Goal: Transaction & Acquisition: Purchase product/service

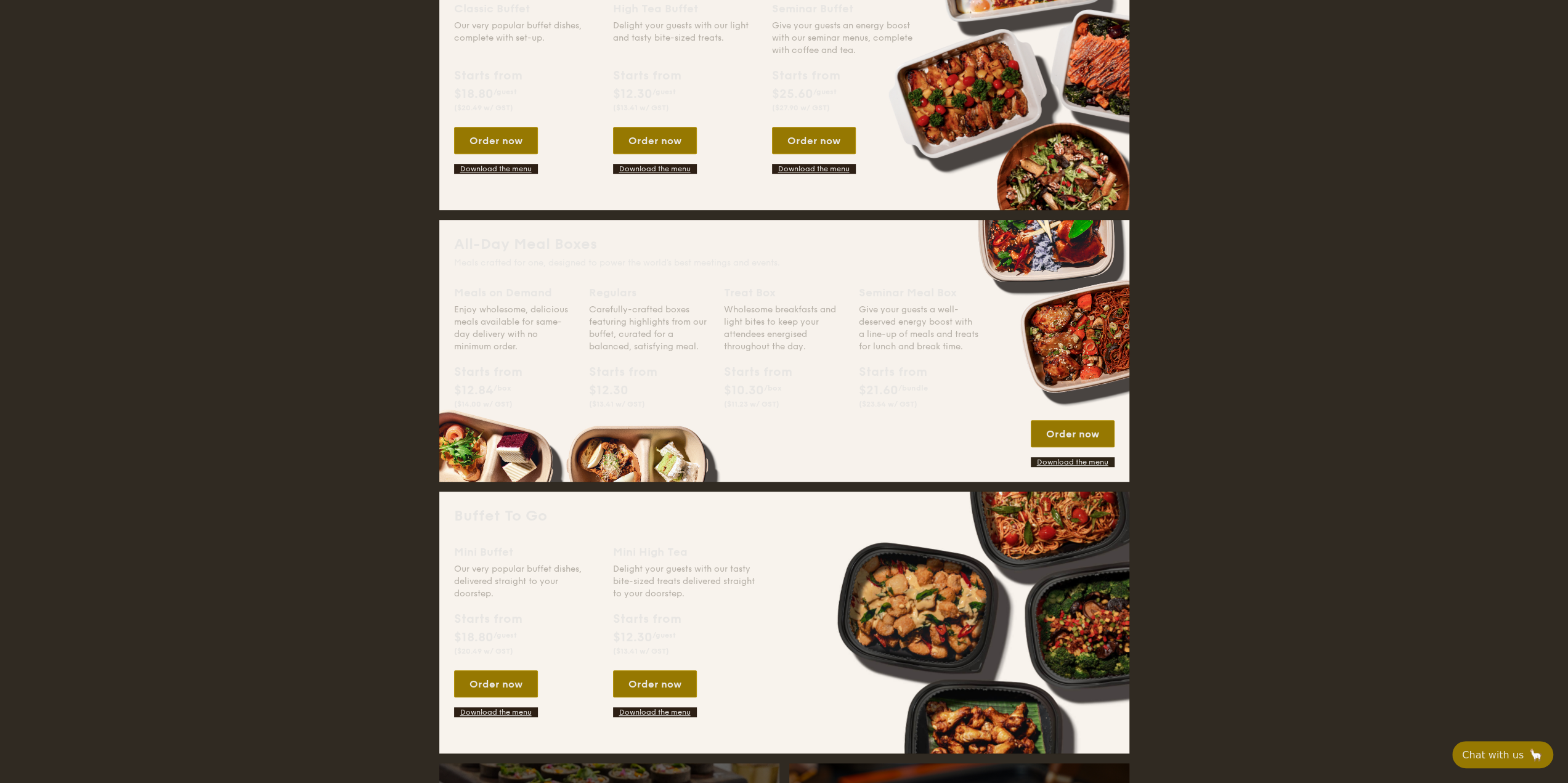
scroll to position [554, 0]
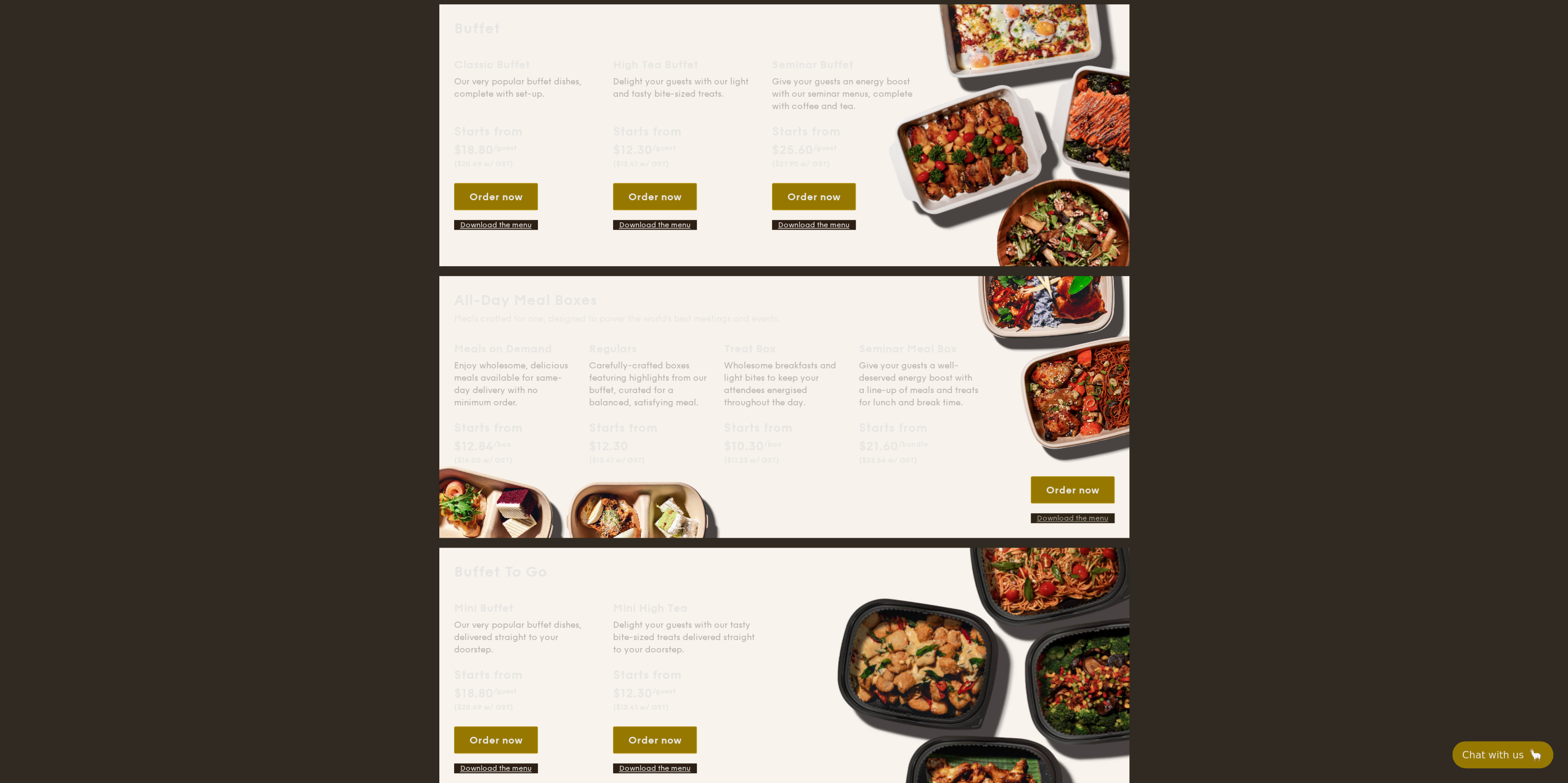
click at [1082, 518] on link "Download the menu" at bounding box center [1072, 518] width 84 height 10
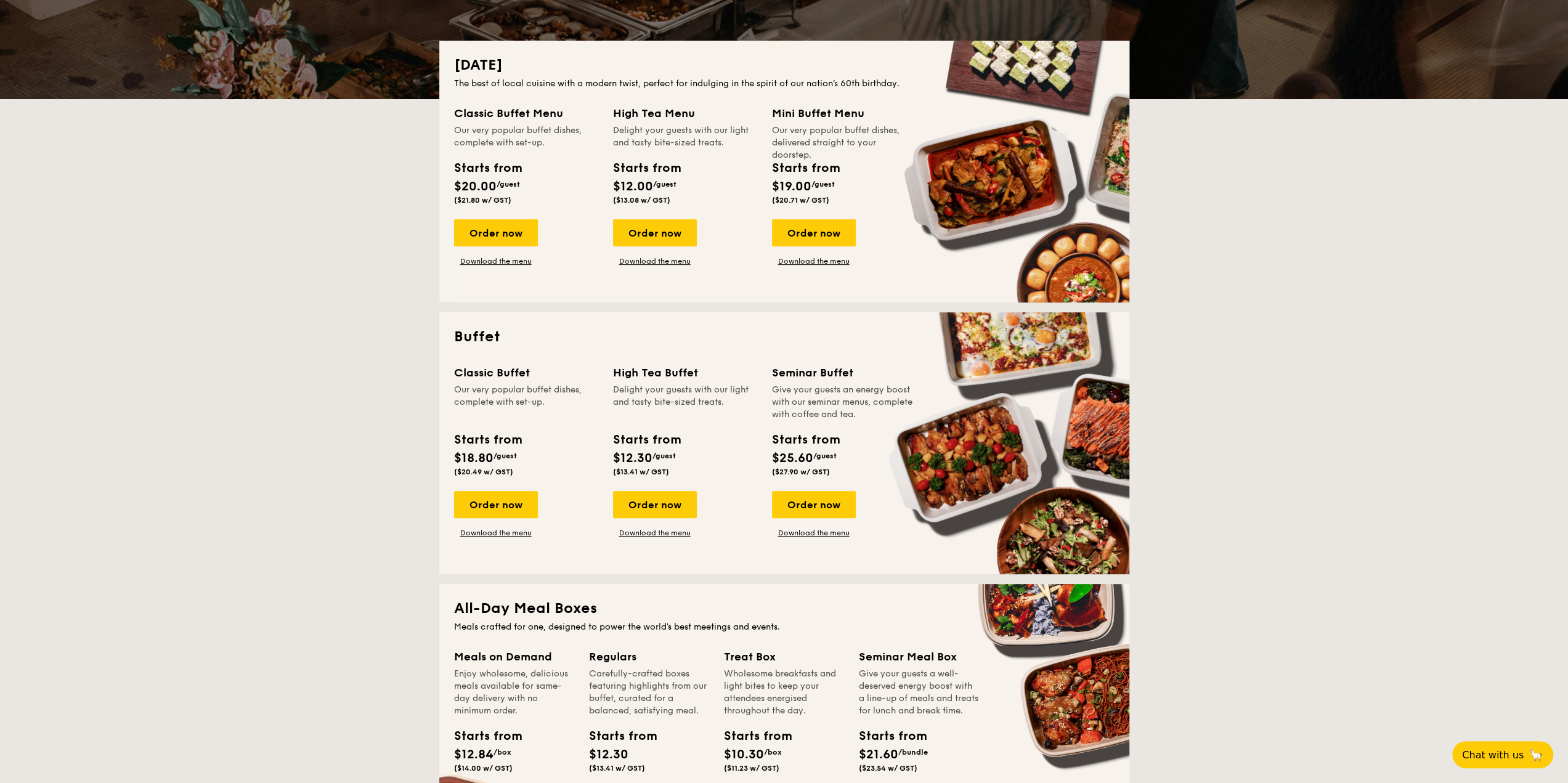
scroll to position [0, 0]
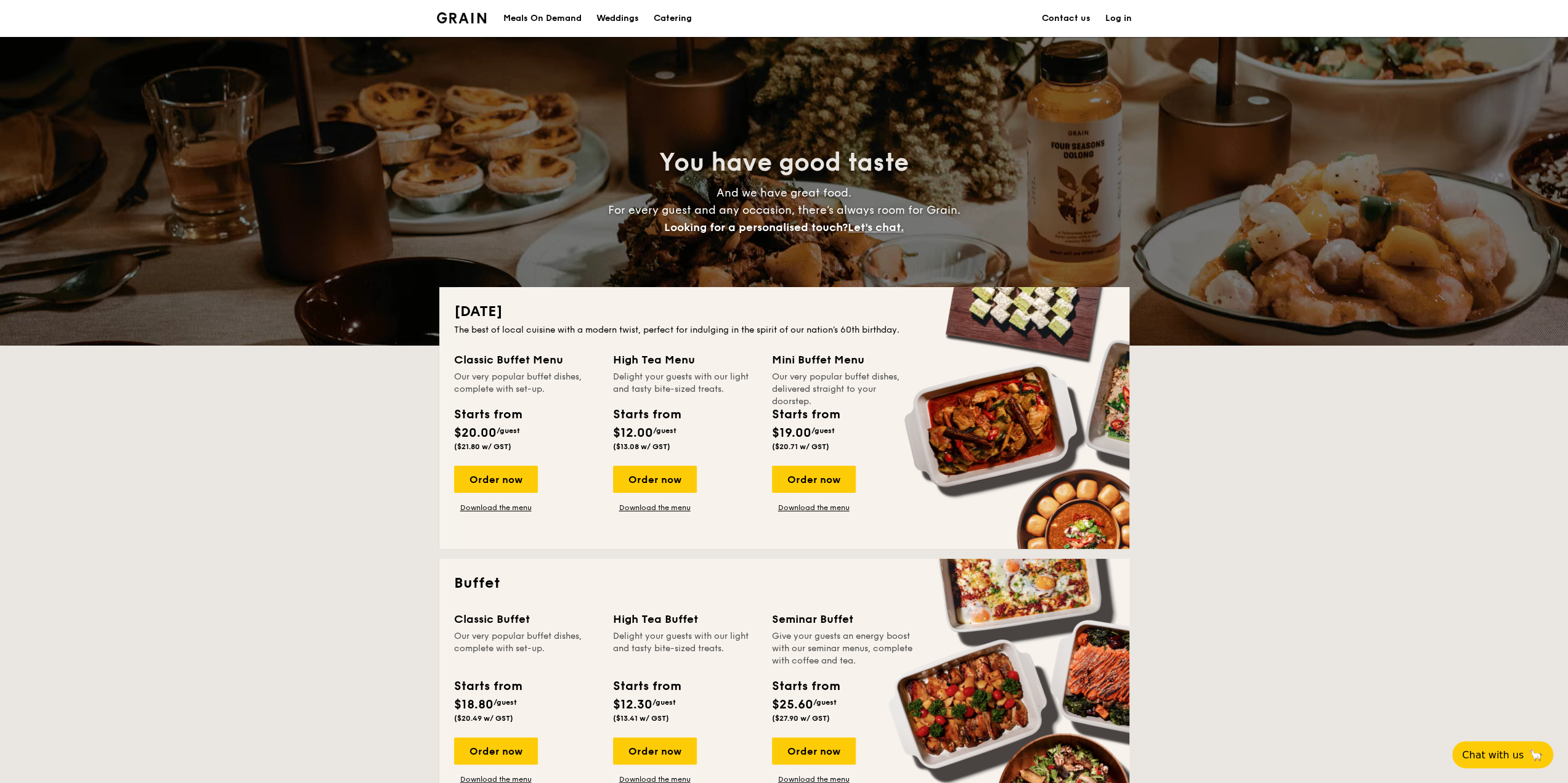
click at [544, 19] on div "Meals On Demand" at bounding box center [542, 18] width 78 height 37
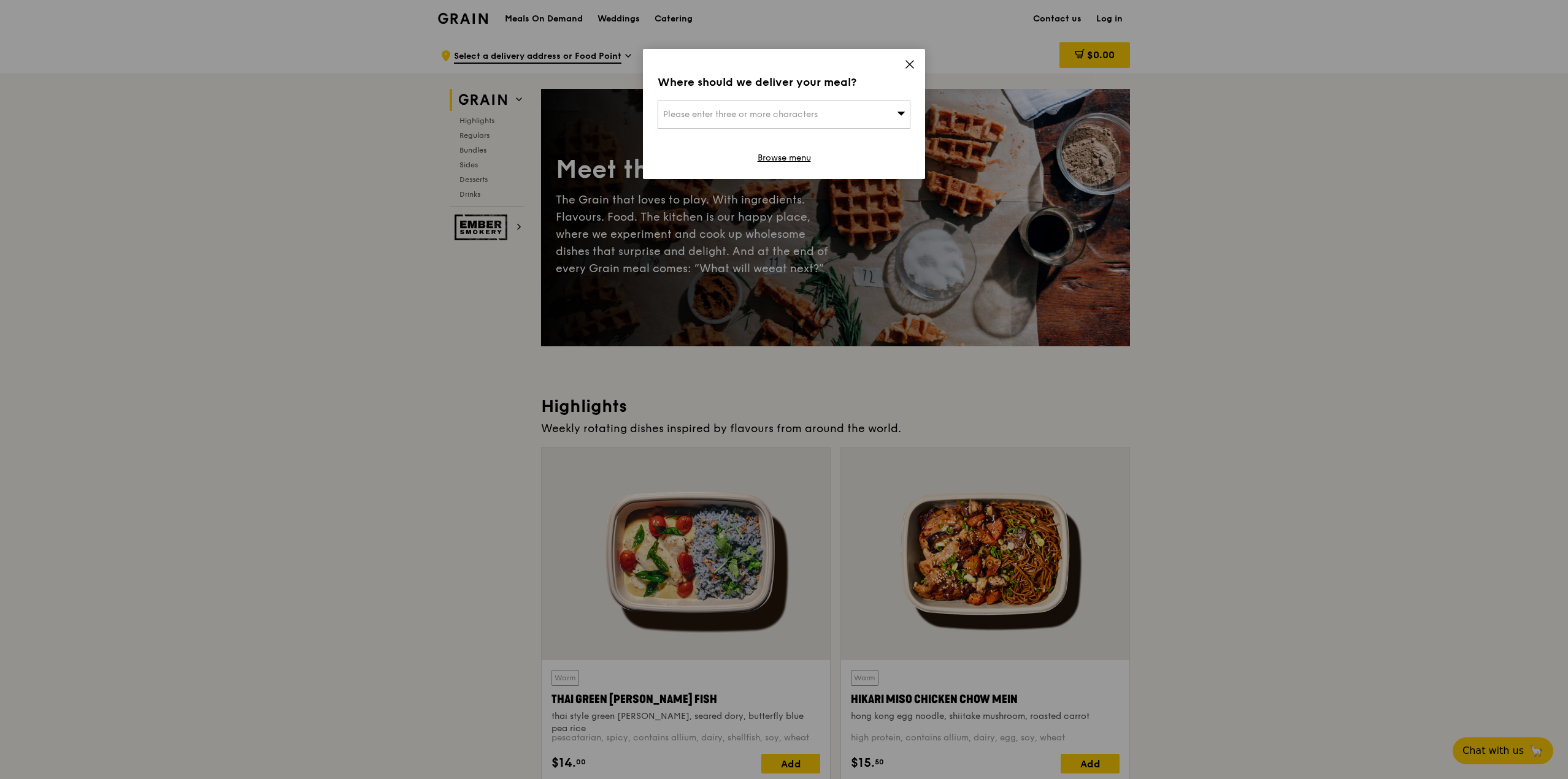
click at [906, 60] on icon at bounding box center [909, 64] width 7 height 7
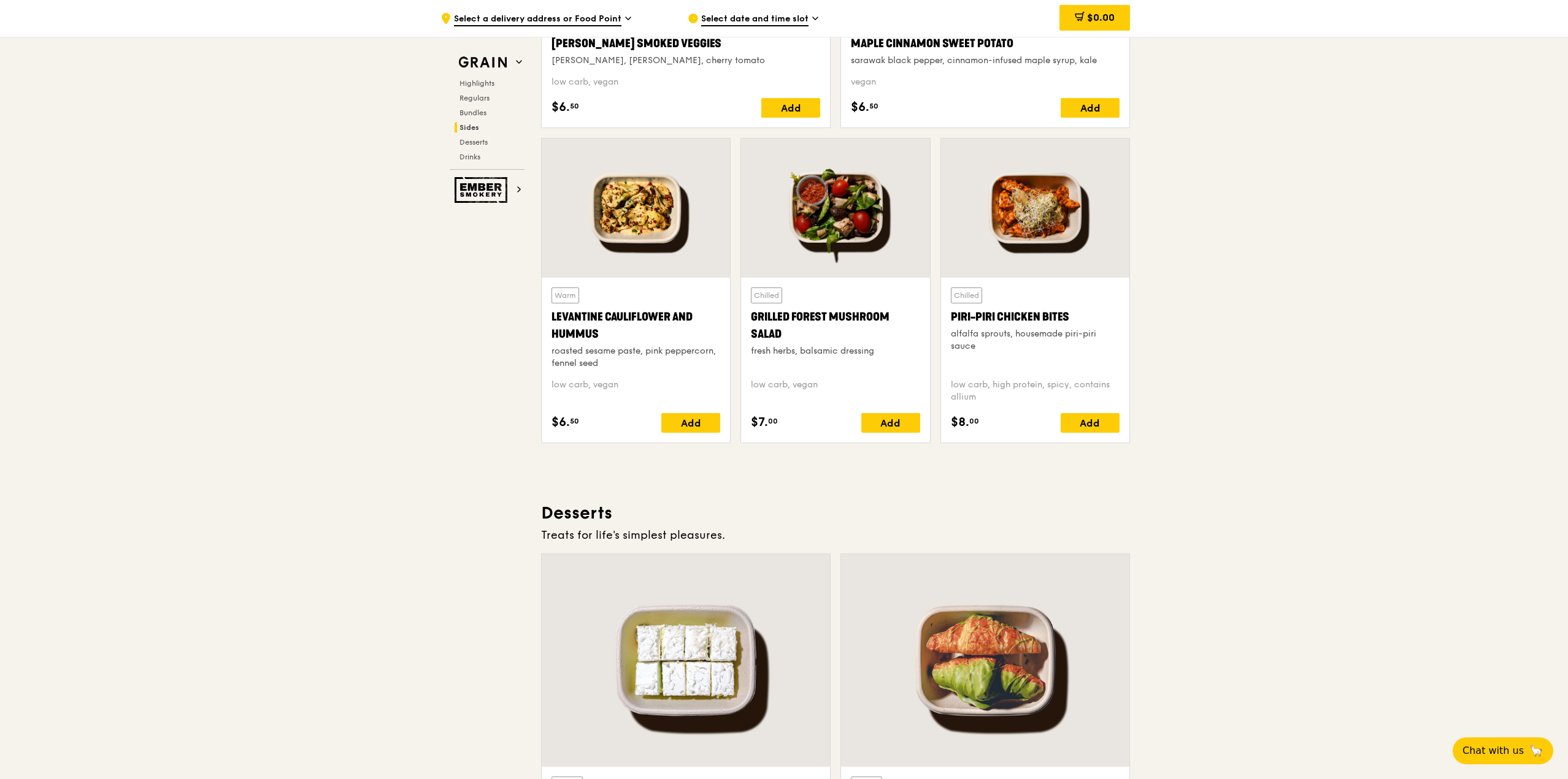
scroll to position [2943, 0]
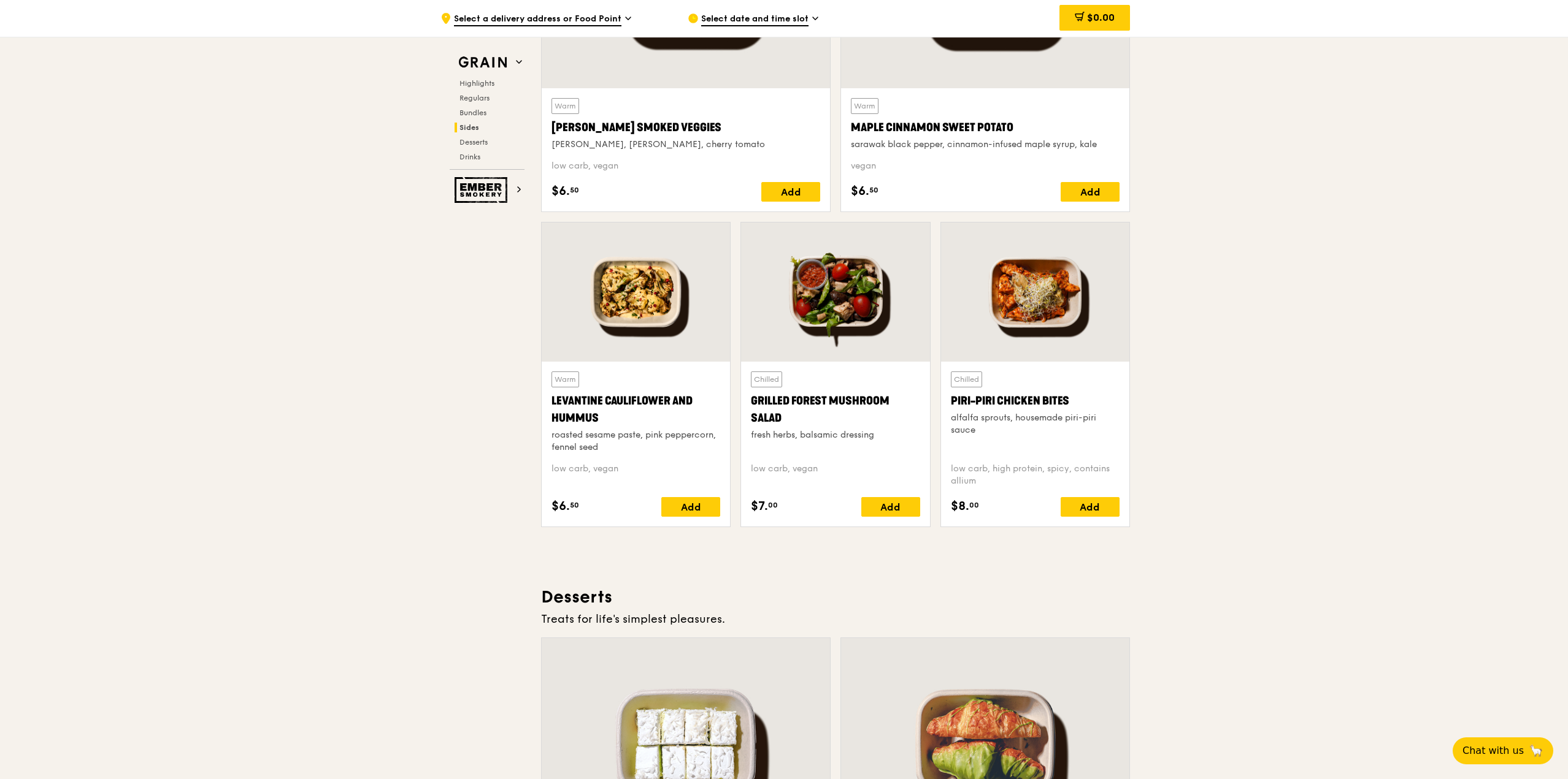
click at [489, 91] on div "Highlights Regulars Bundles Sides Desserts Drinks" at bounding box center [487, 120] width 75 height 84
click at [491, 100] on span "Regulars" at bounding box center [475, 98] width 32 height 8
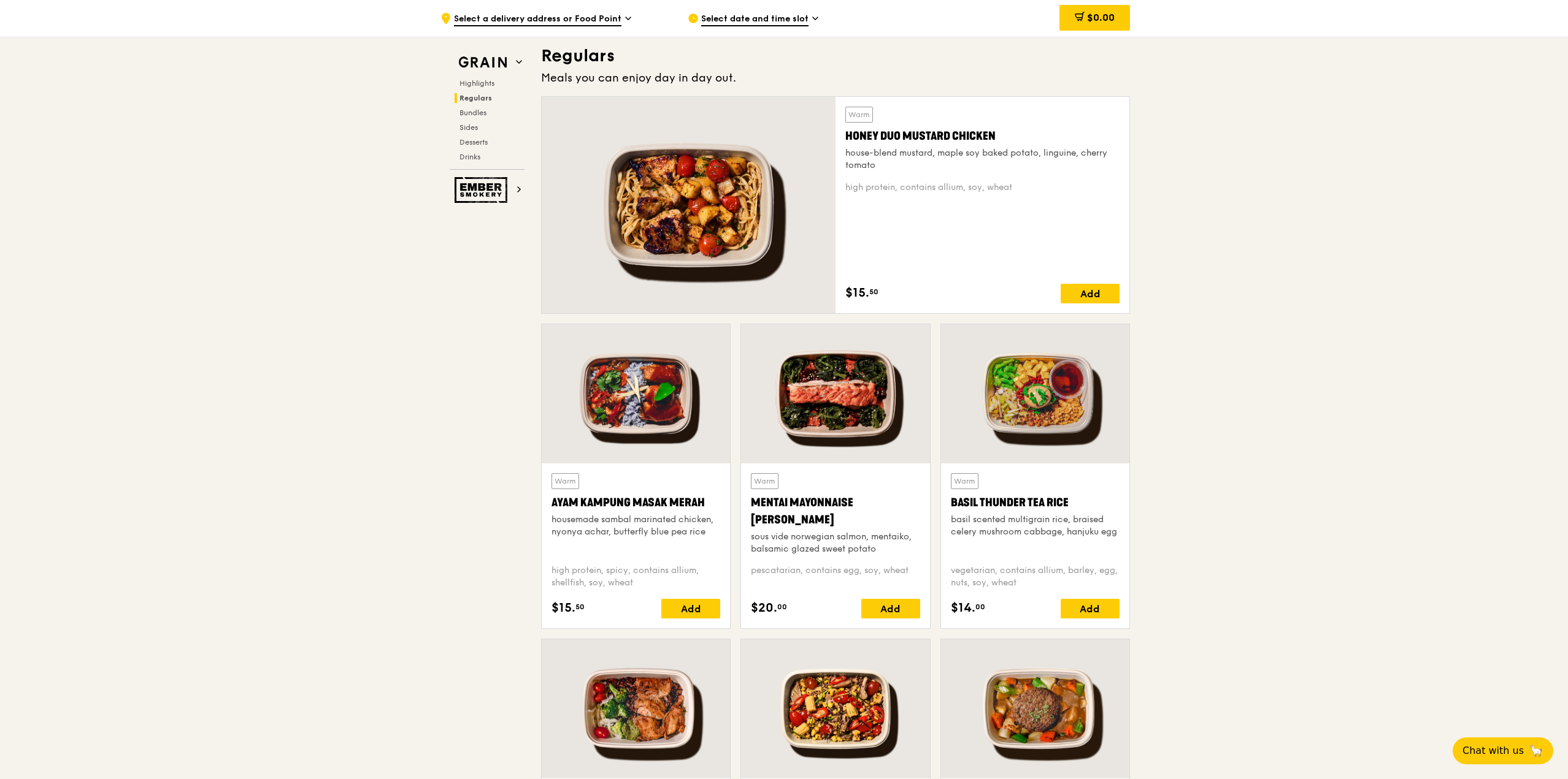
scroll to position [793, 0]
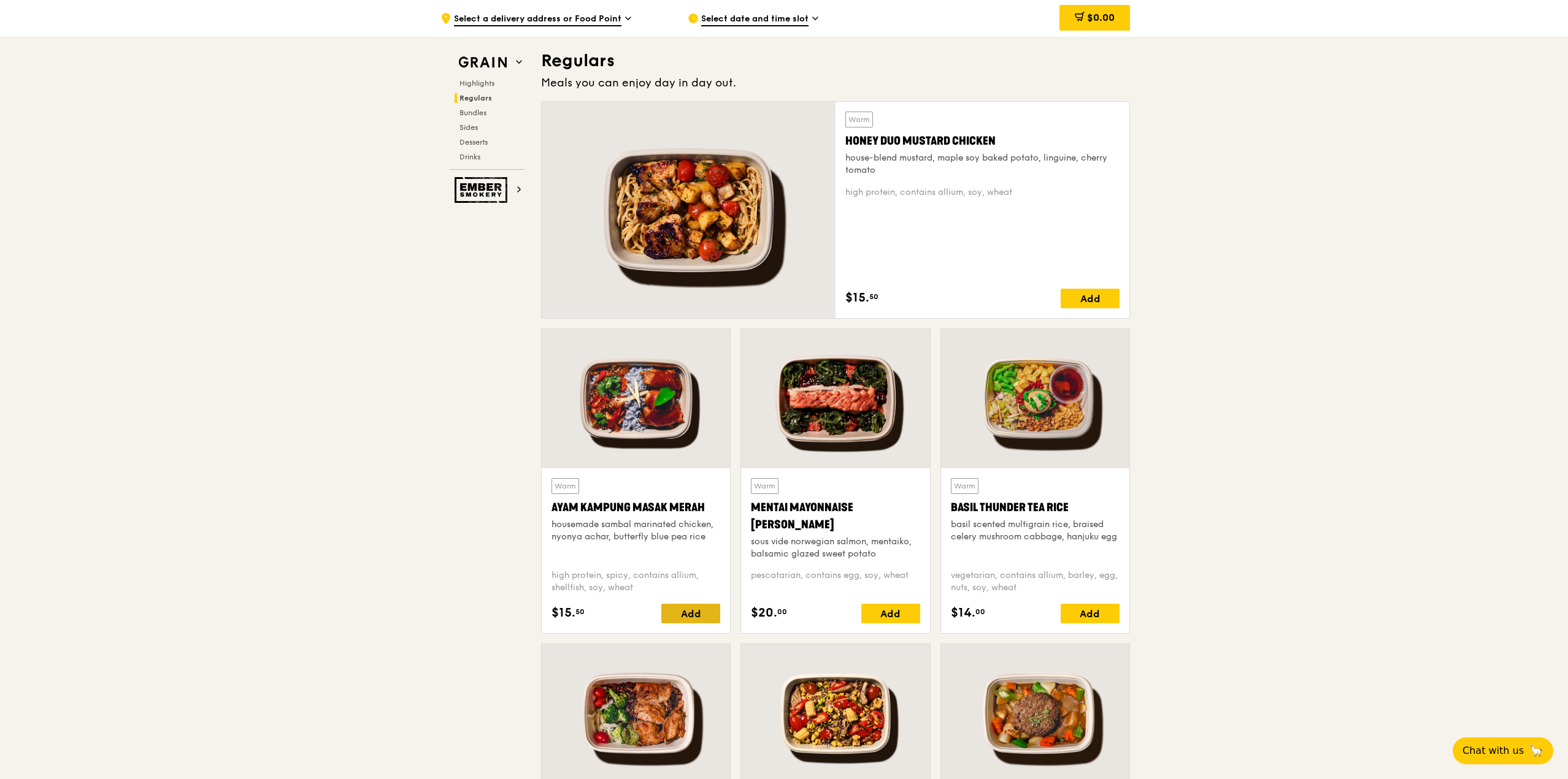
click at [694, 613] on div "Add" at bounding box center [691, 614] width 59 height 20
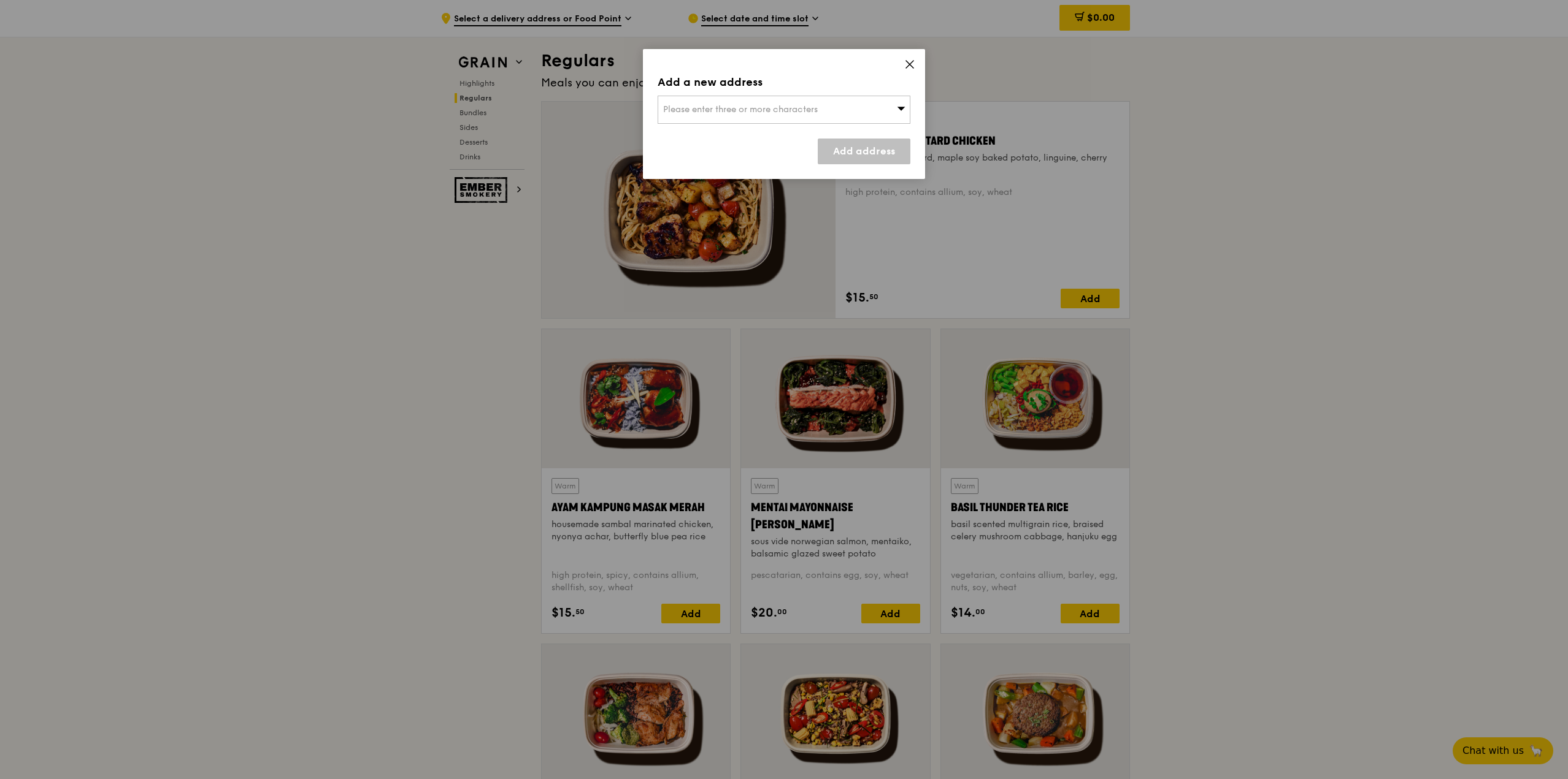
click at [816, 102] on div "Please enter three or more characters" at bounding box center [784, 109] width 253 height 28
type input "128 simei"
click at [775, 133] on div "[STREET_ADDRESS]" at bounding box center [753, 134] width 182 height 12
click at [873, 152] on link "Add address" at bounding box center [864, 151] width 93 height 26
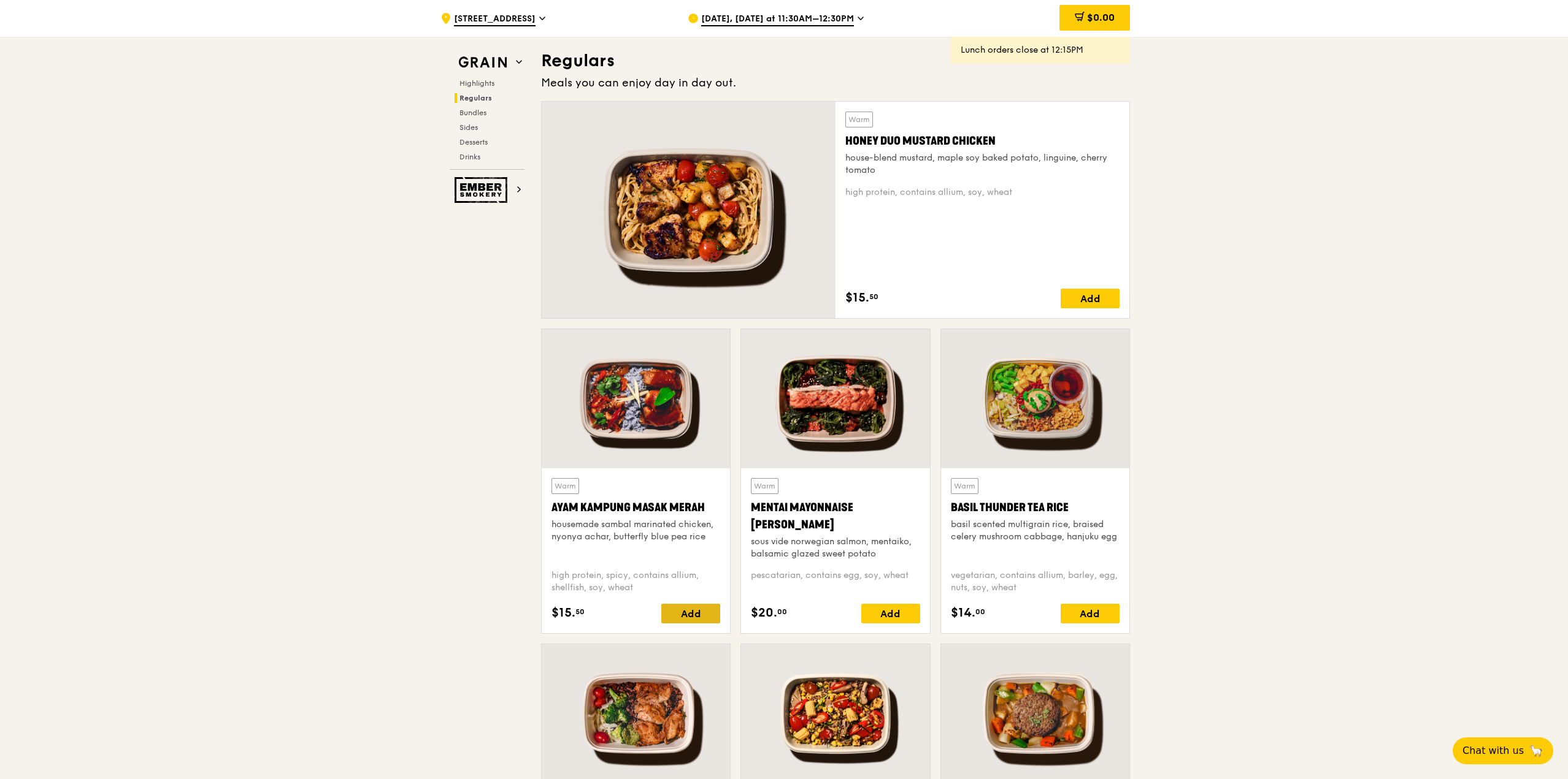
click at [692, 609] on div "Add" at bounding box center [691, 614] width 59 height 20
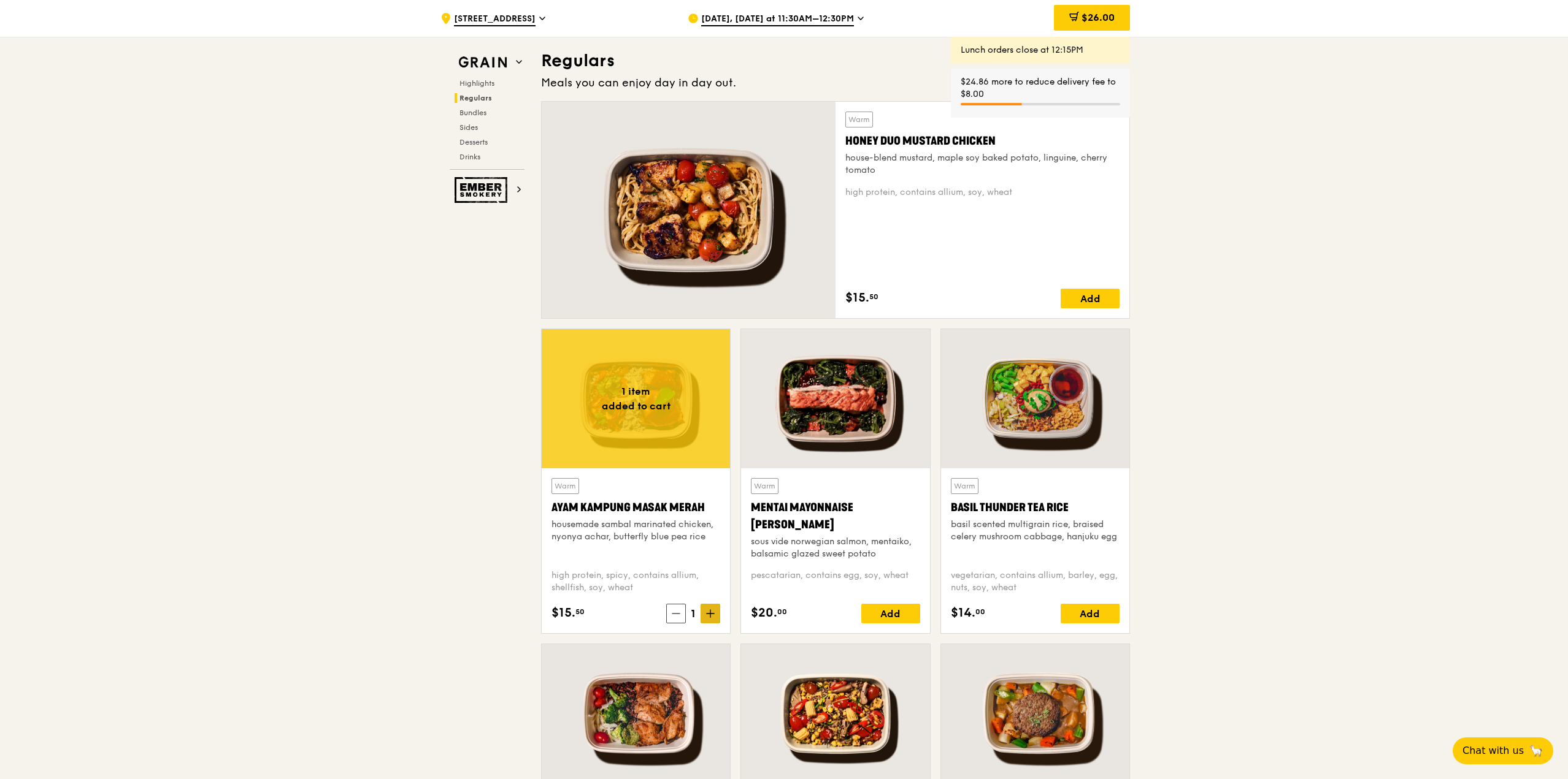
click at [708, 614] on icon at bounding box center [711, 613] width 8 height 8
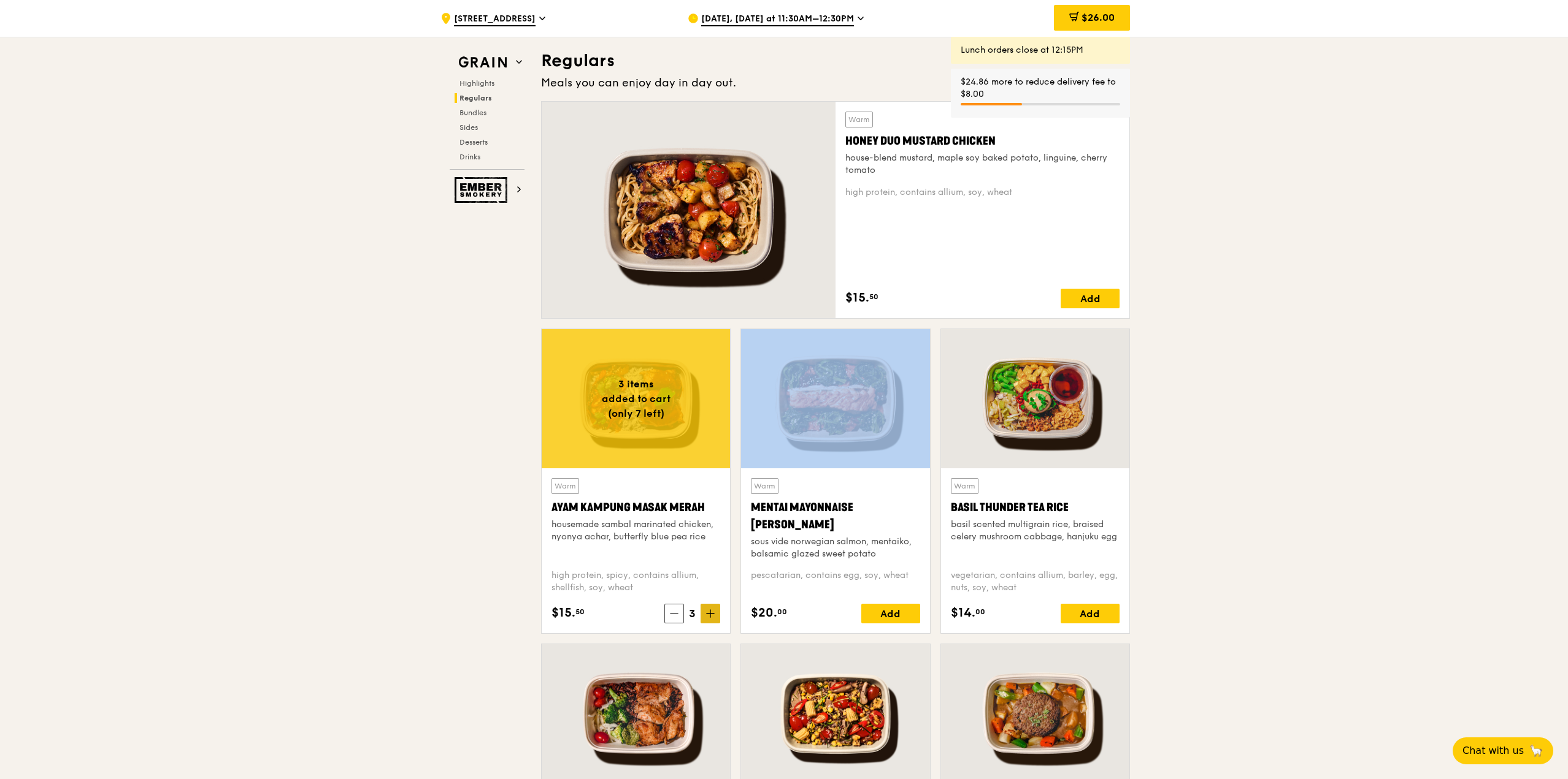
click at [708, 614] on icon at bounding box center [711, 613] width 8 height 8
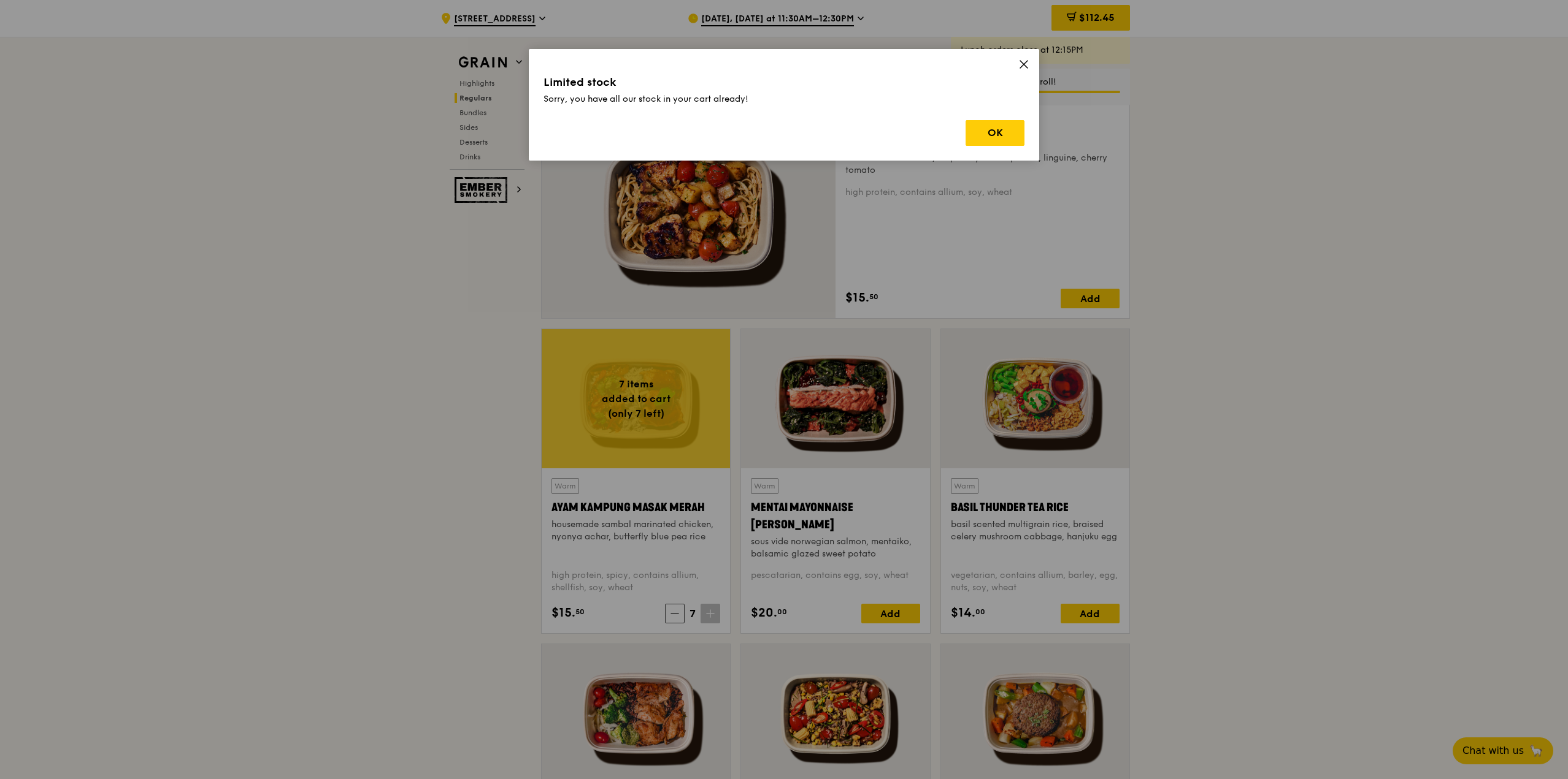
click at [1019, 67] on icon at bounding box center [1024, 65] width 11 height 11
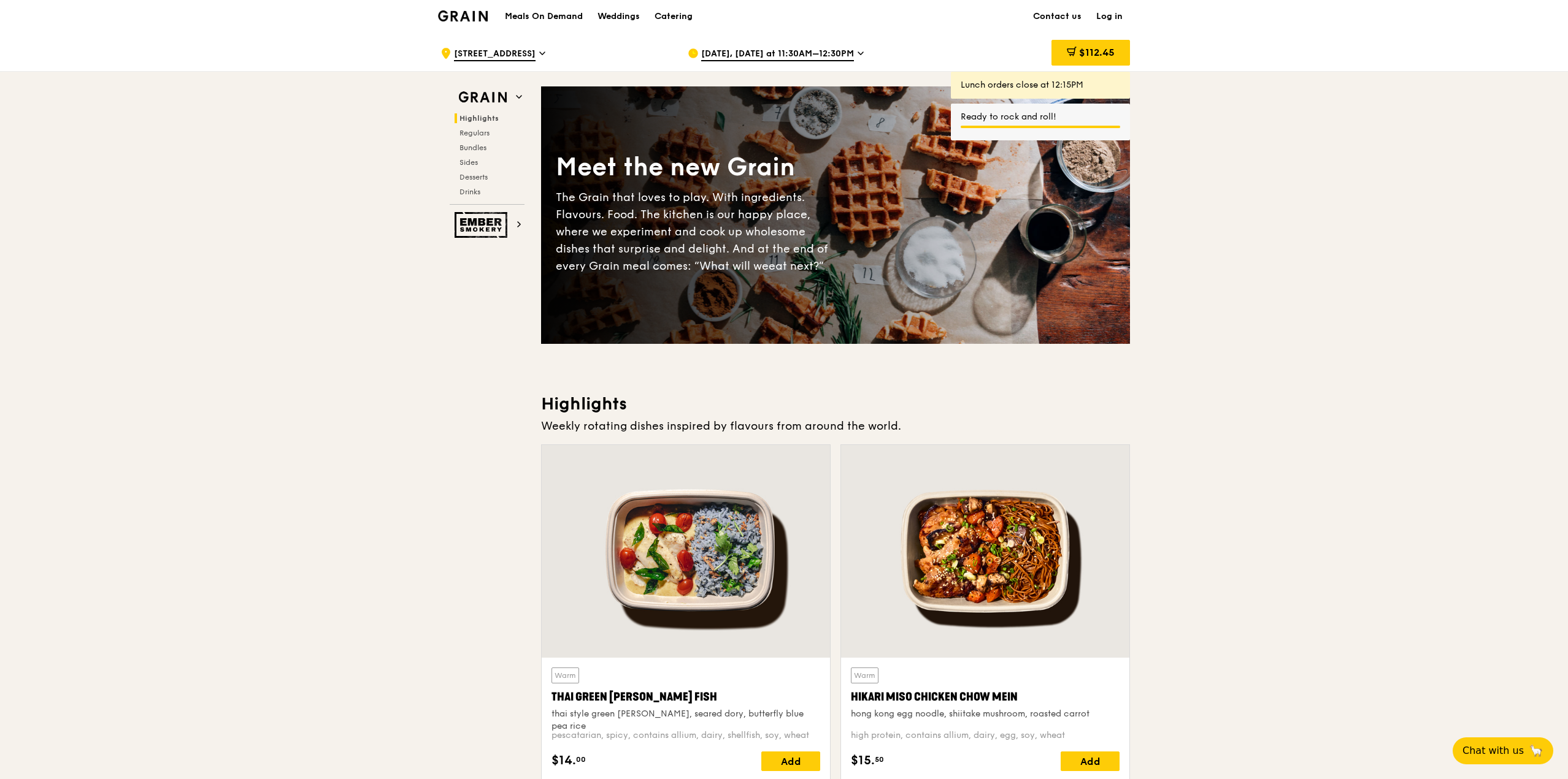
scroll to position [0, 0]
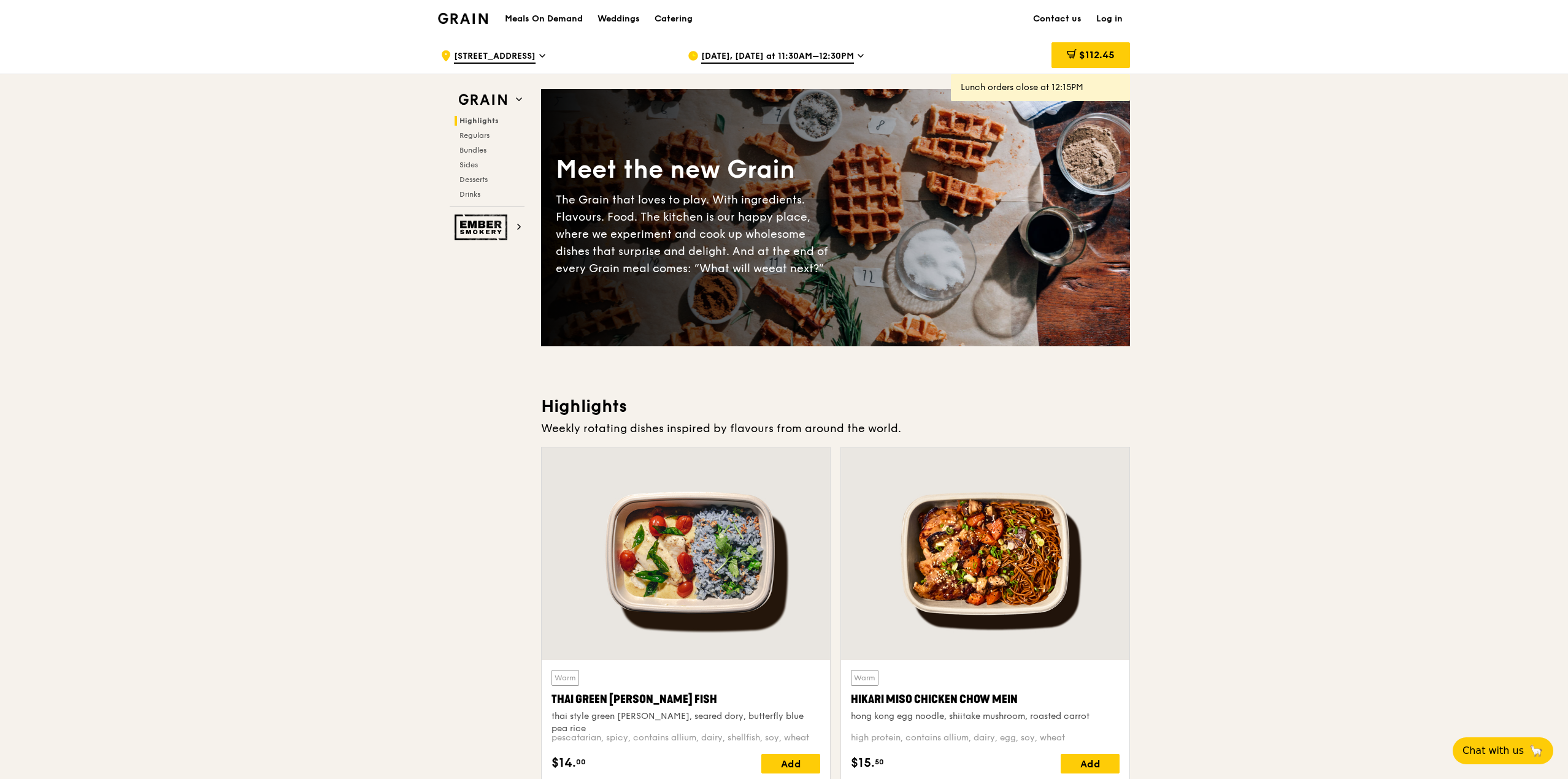
click at [485, 17] on img at bounding box center [463, 18] width 50 height 11
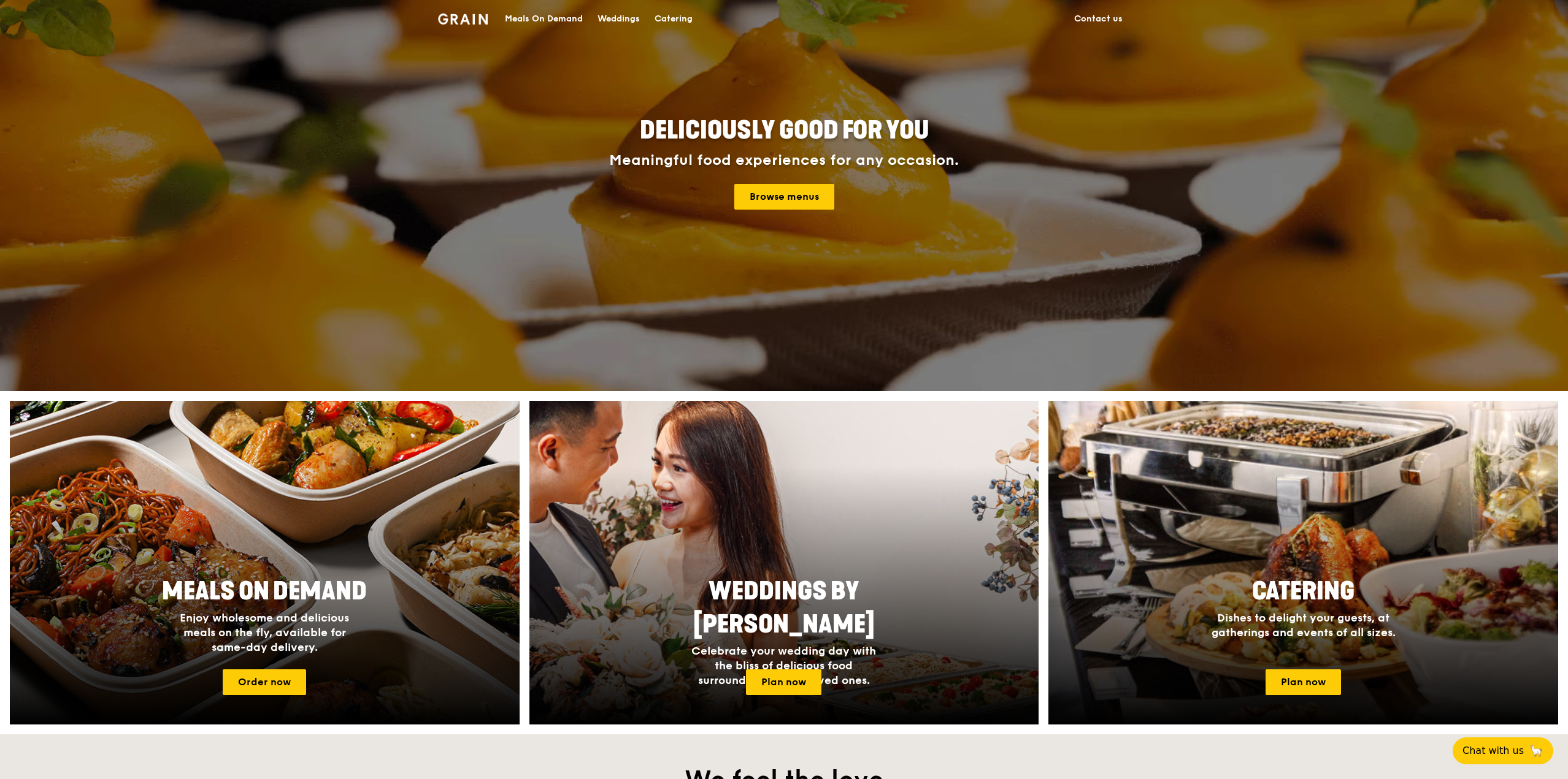
scroll to position [245, 0]
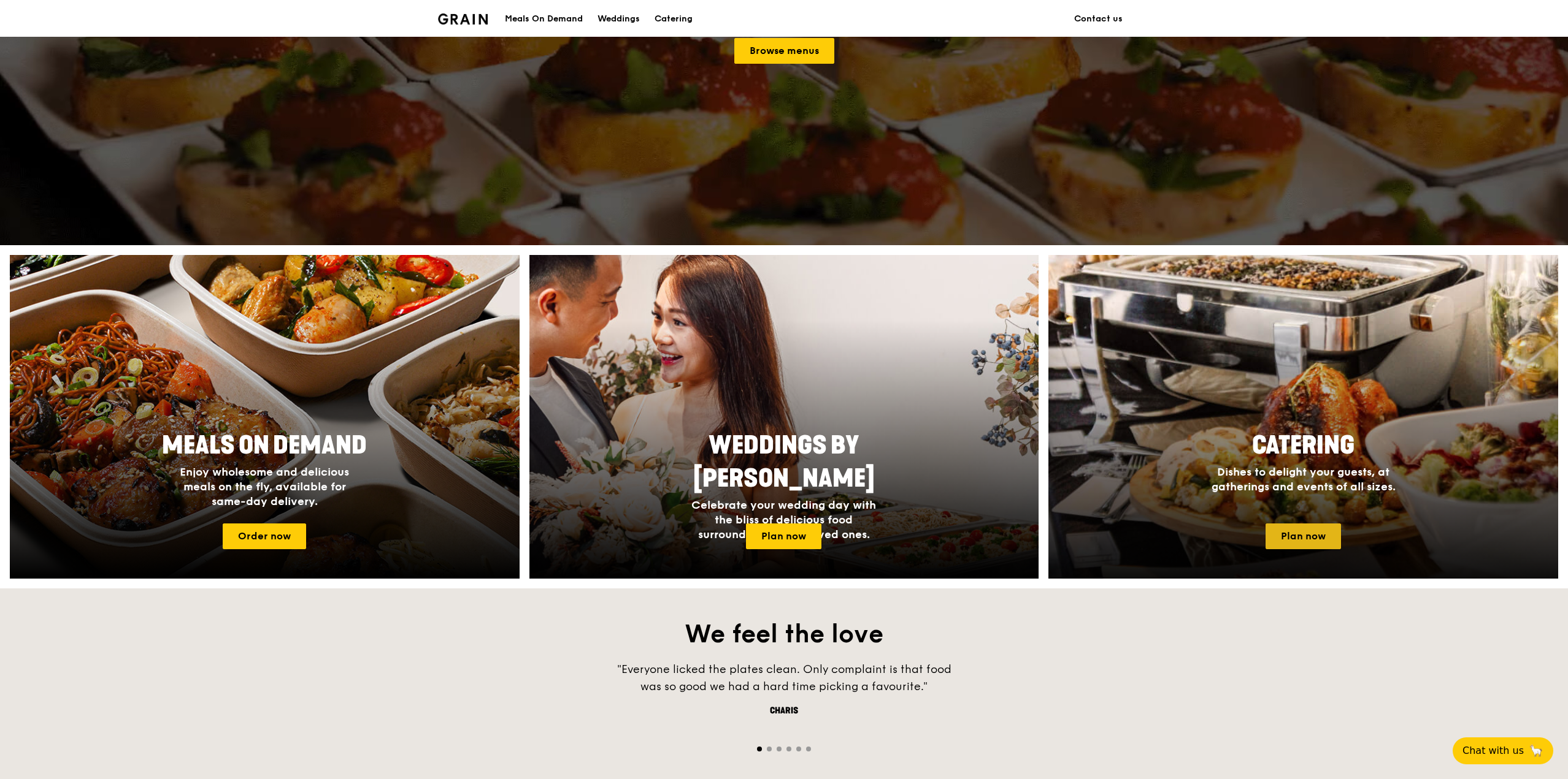
click at [1298, 533] on link "Plan now" at bounding box center [1303, 536] width 75 height 26
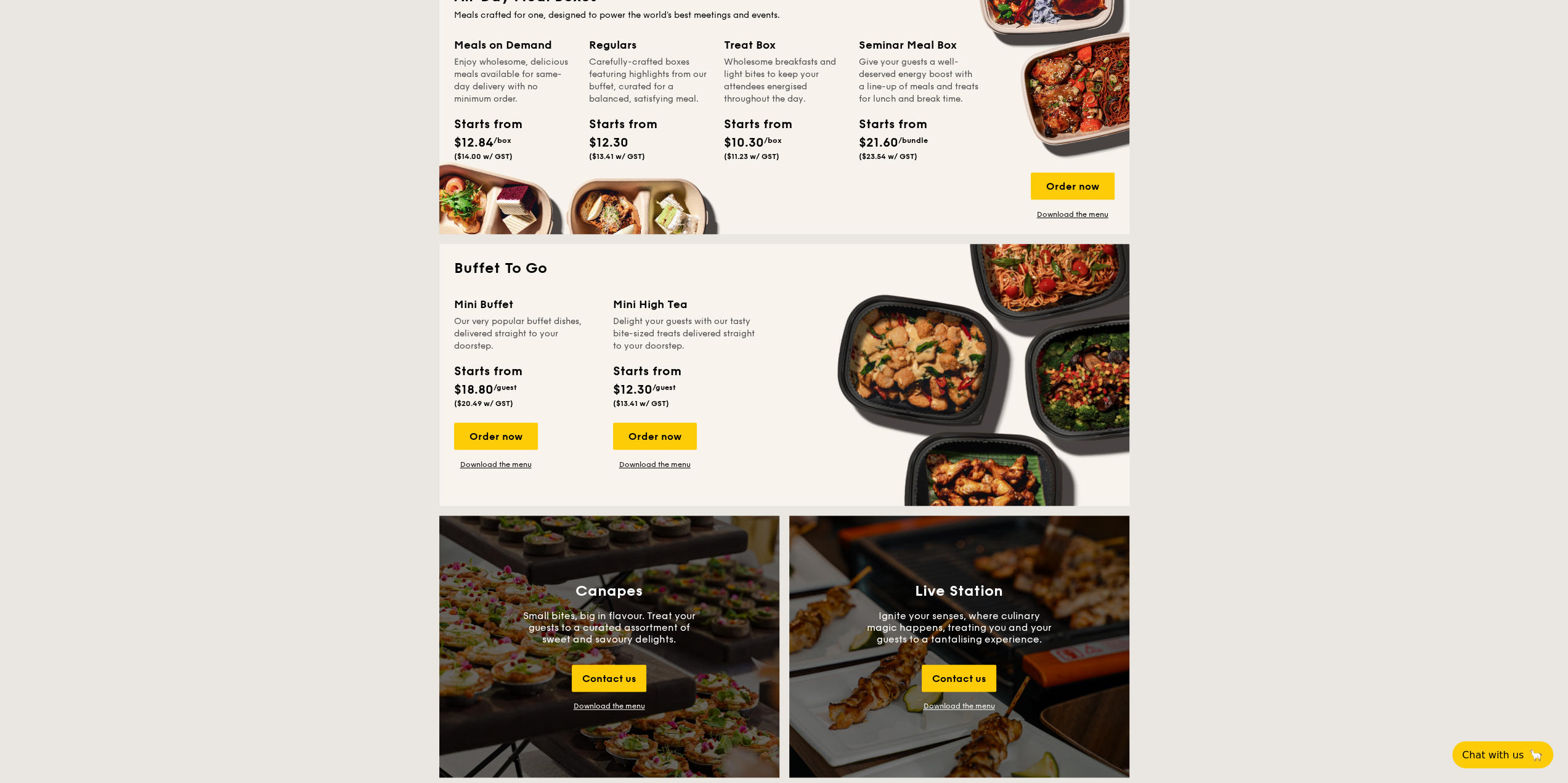
scroll to position [801, 0]
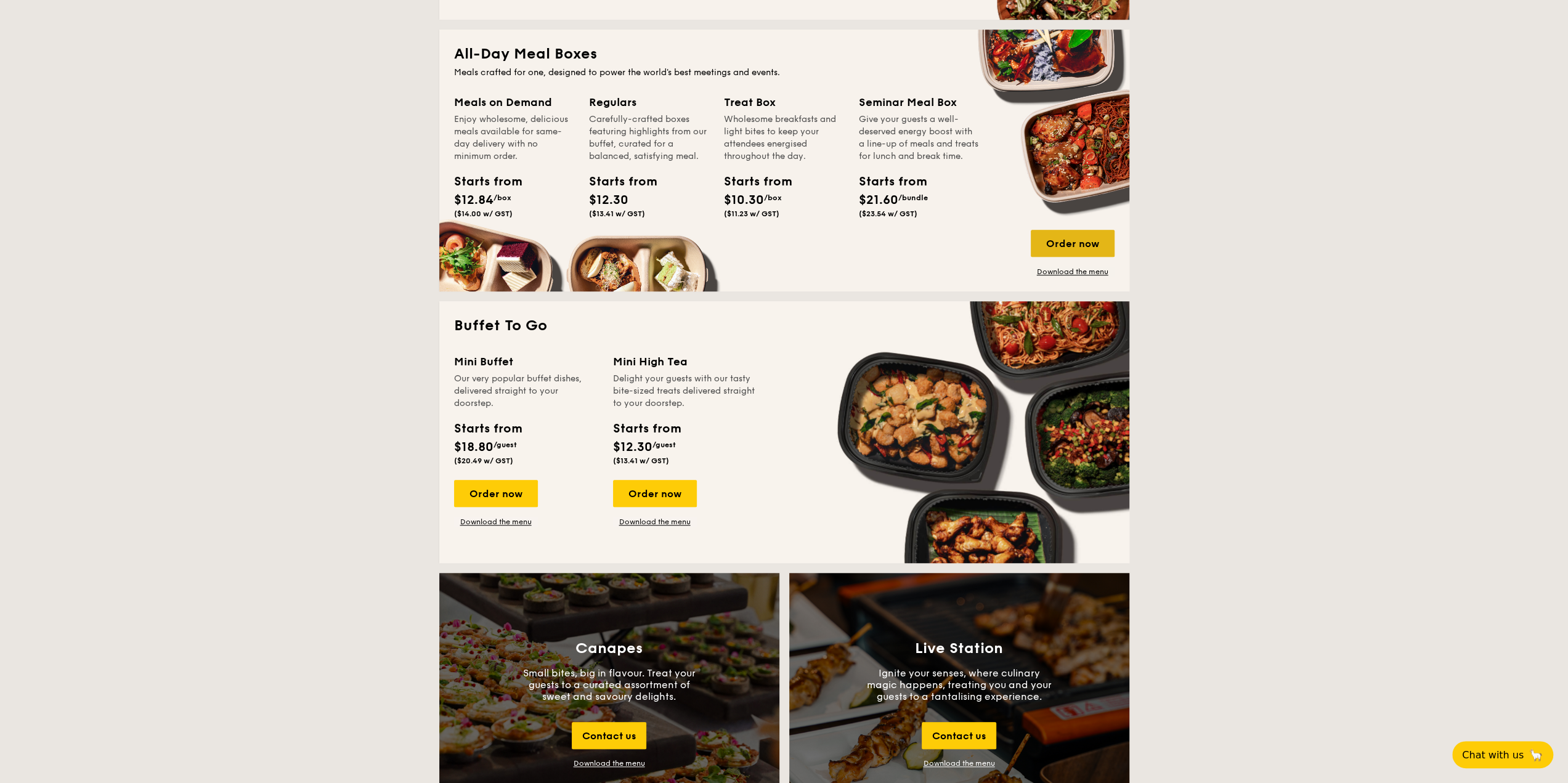
click at [1049, 241] on div "Order now" at bounding box center [1072, 243] width 84 height 27
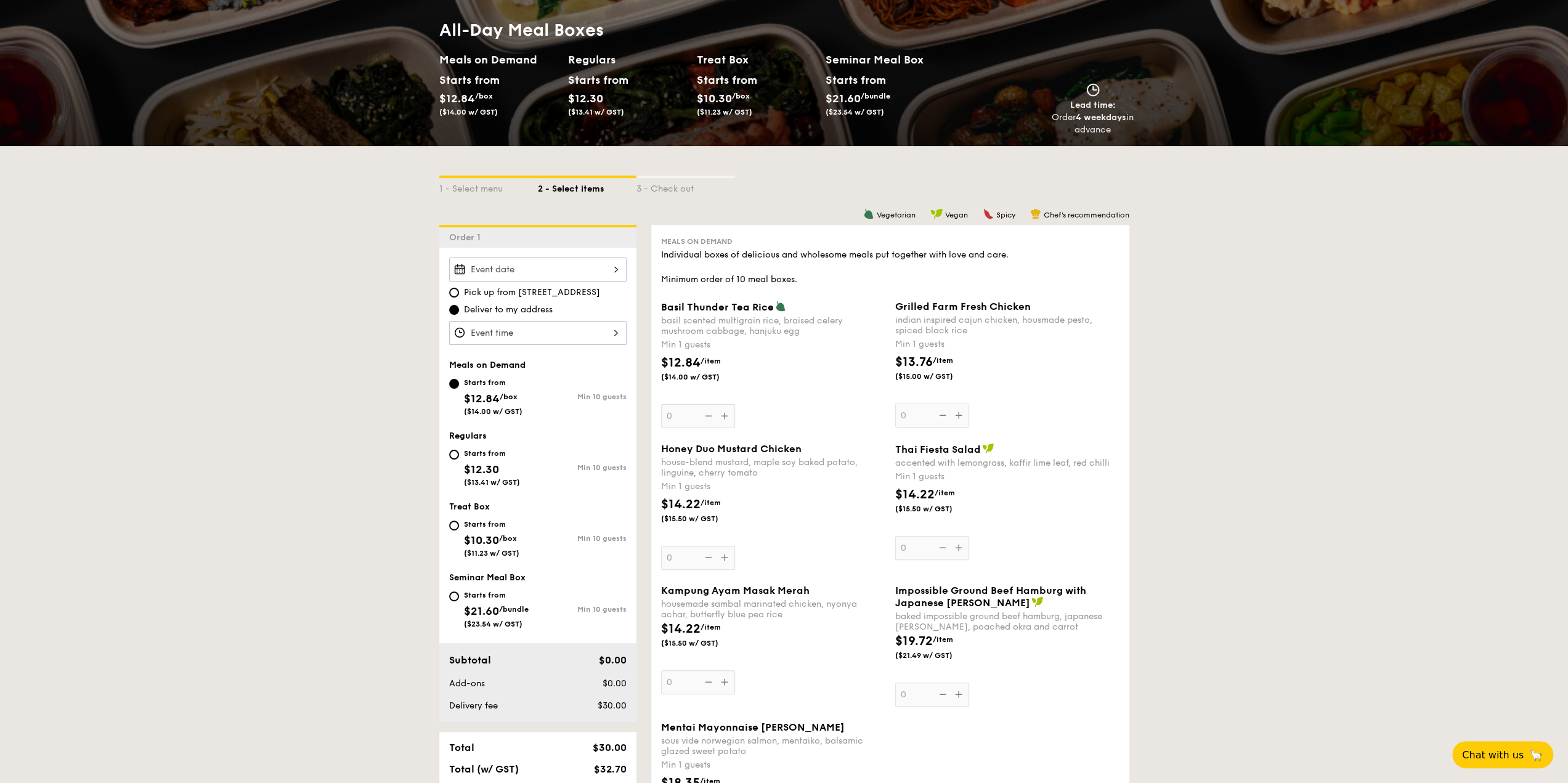
scroll to position [123, 0]
click at [505, 454] on div "Starts from" at bounding box center [492, 453] width 56 height 10
click at [459, 454] on input "Starts from $12.30 ($13.41 w/ GST) Min 10 guests" at bounding box center [454, 454] width 10 height 10
radio input "true"
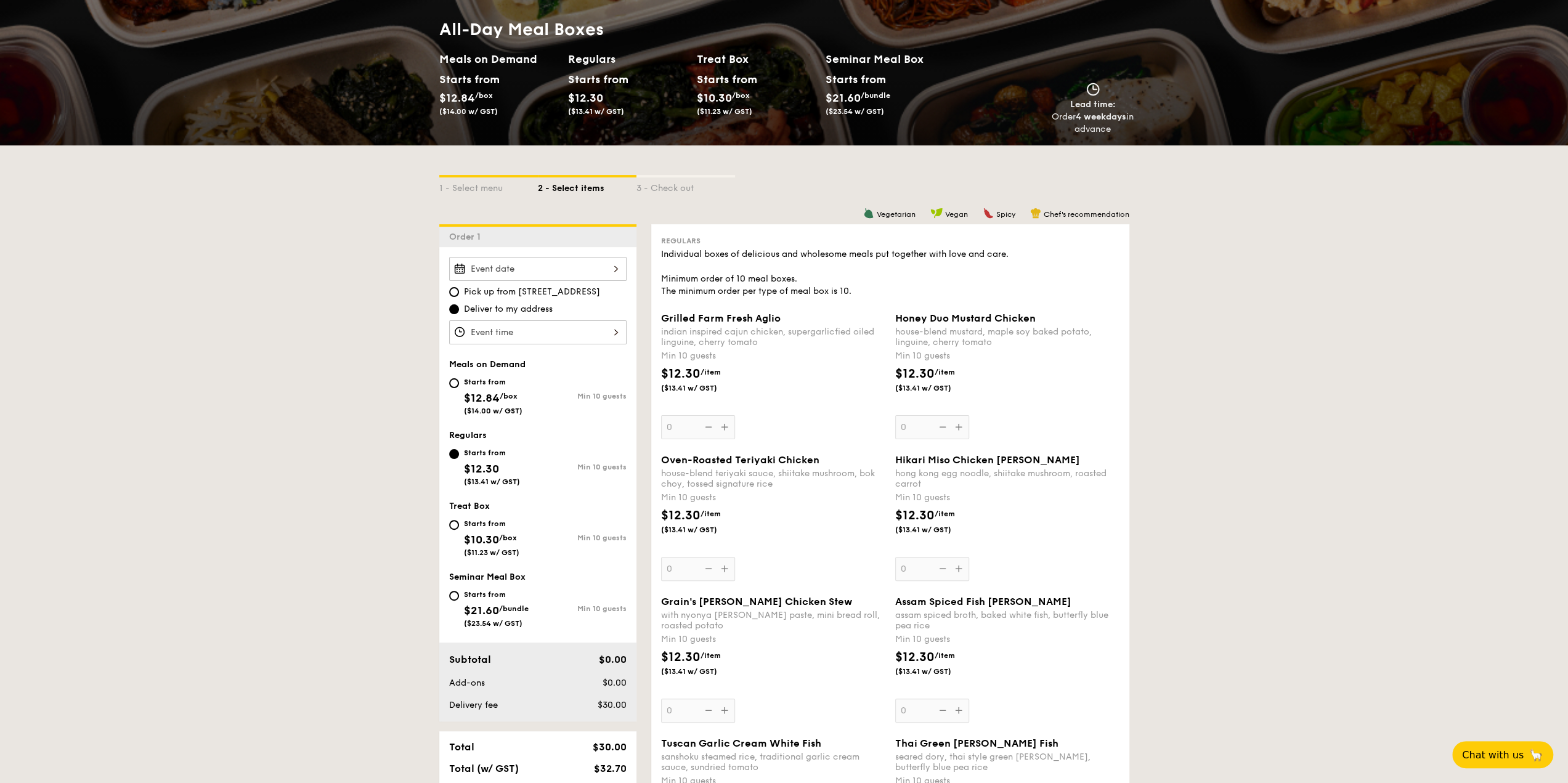
click at [499, 392] on span "$12.84" at bounding box center [482, 398] width 36 height 13
click at [459, 388] on input "Starts from $12.84 /box ($14.00 w/ GST) Min 10 guests" at bounding box center [454, 383] width 10 height 10
radio input "true"
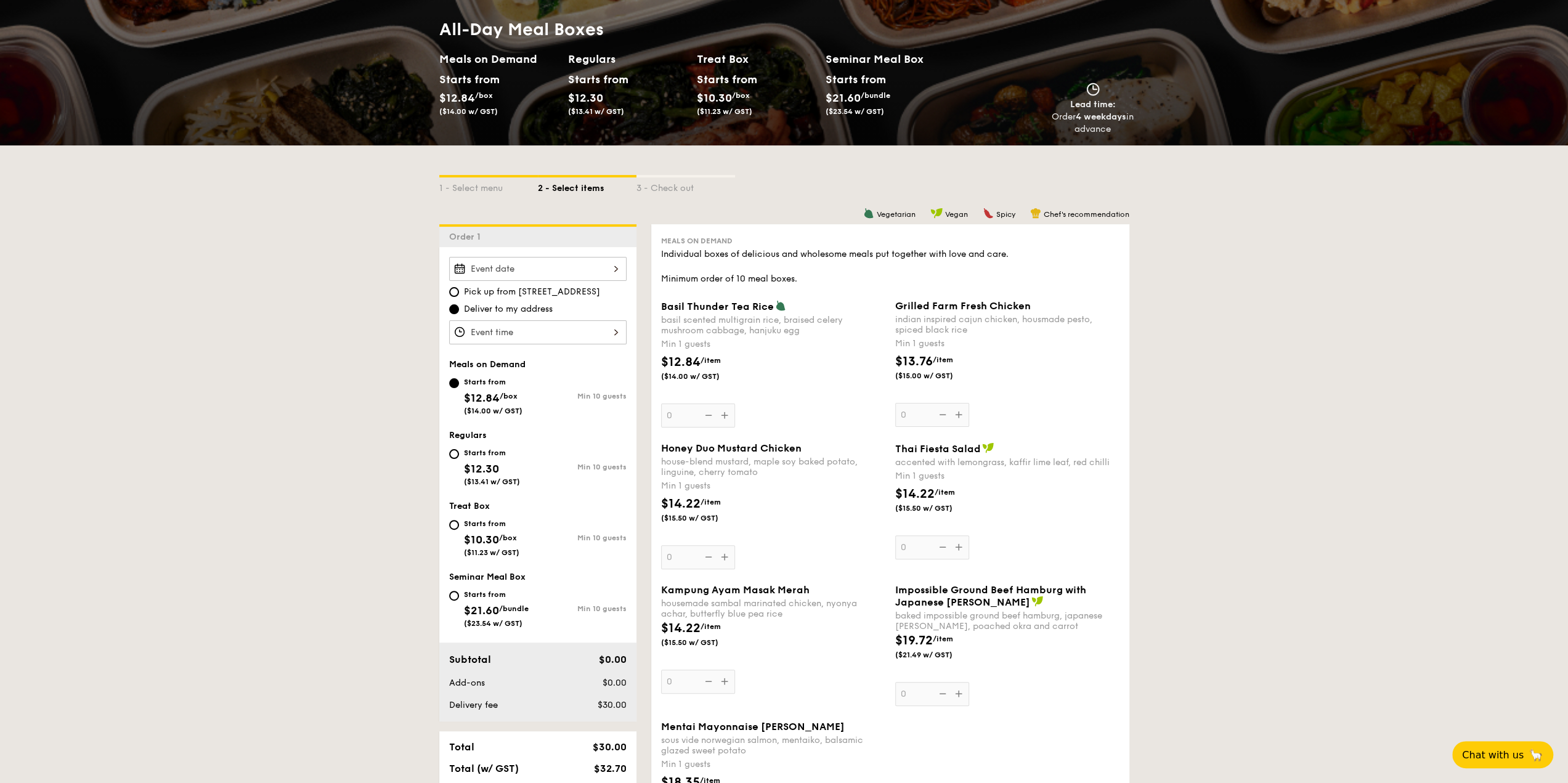
click at [482, 451] on div "Starts from" at bounding box center [492, 453] width 56 height 10
click at [459, 451] on input "Starts from $12.30 ($13.41 w/ GST) Min 10 guests" at bounding box center [454, 454] width 10 height 10
radio input "true"
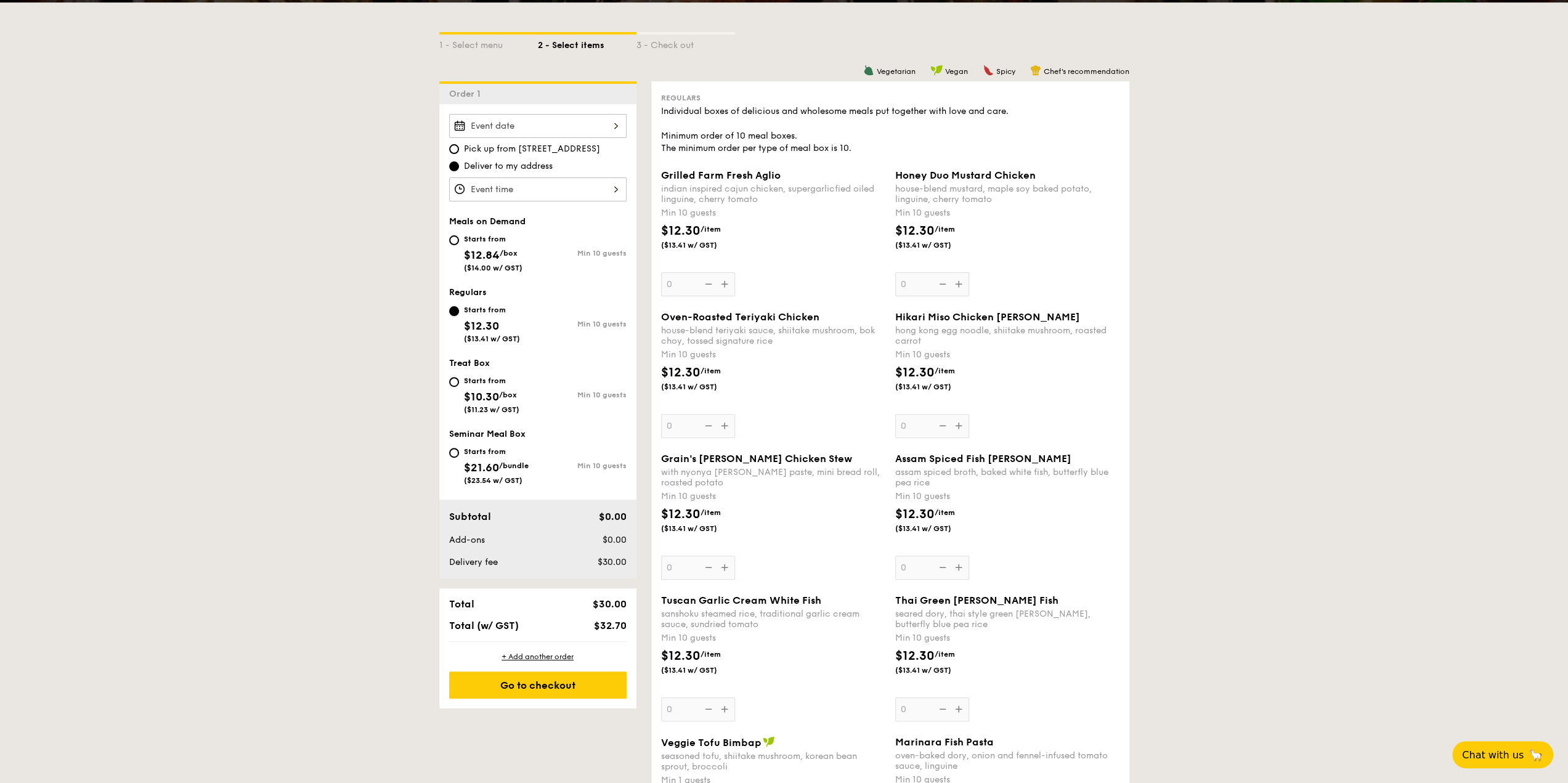
scroll to position [185, 0]
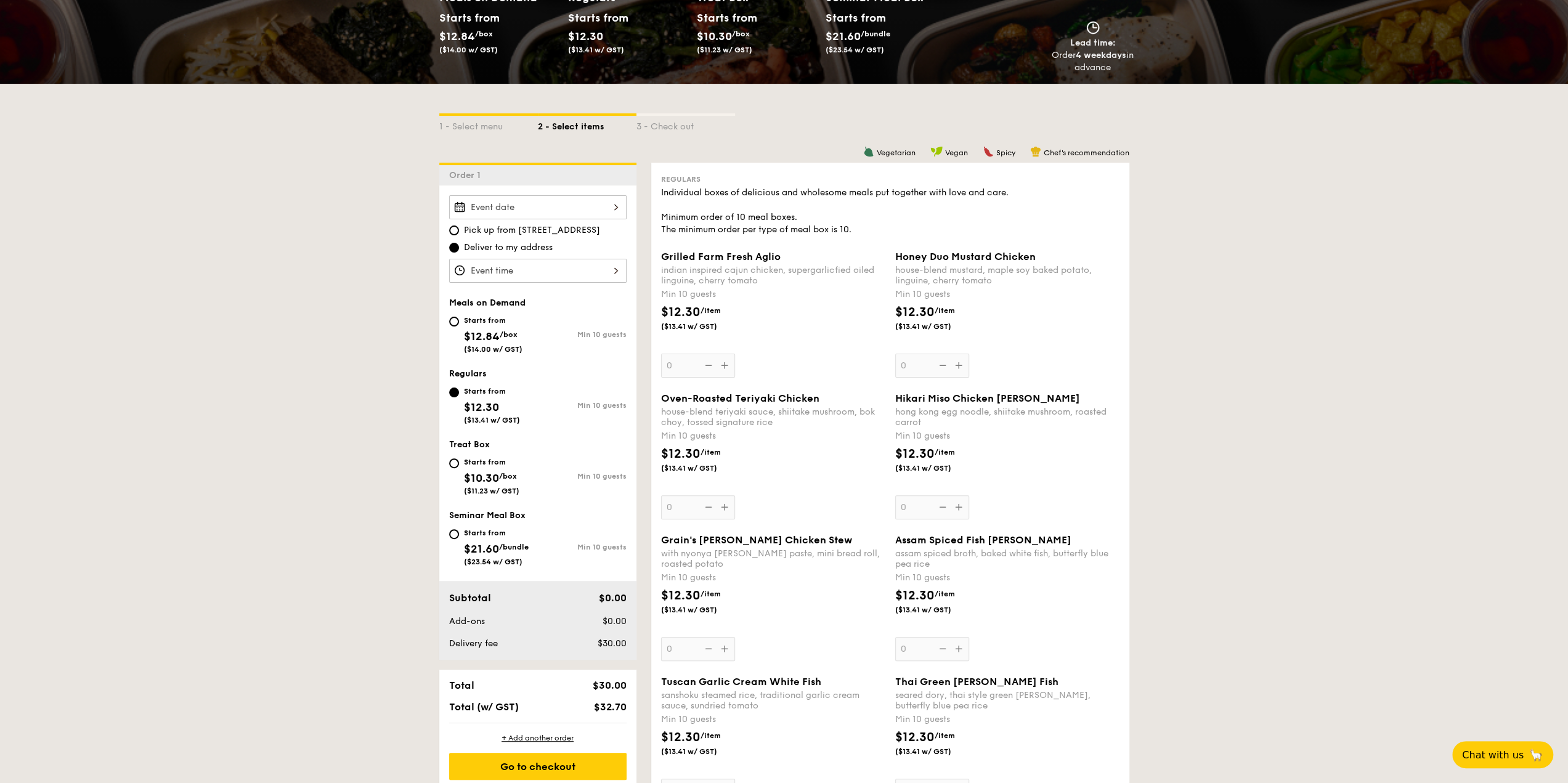
click at [957, 371] on div "Honey Duo Mustard Chicken house-blend mustard, maple soy baked potato, linguine…" at bounding box center [1007, 315] width 224 height 127
click at [957, 371] on input "0" at bounding box center [932, 366] width 74 height 24
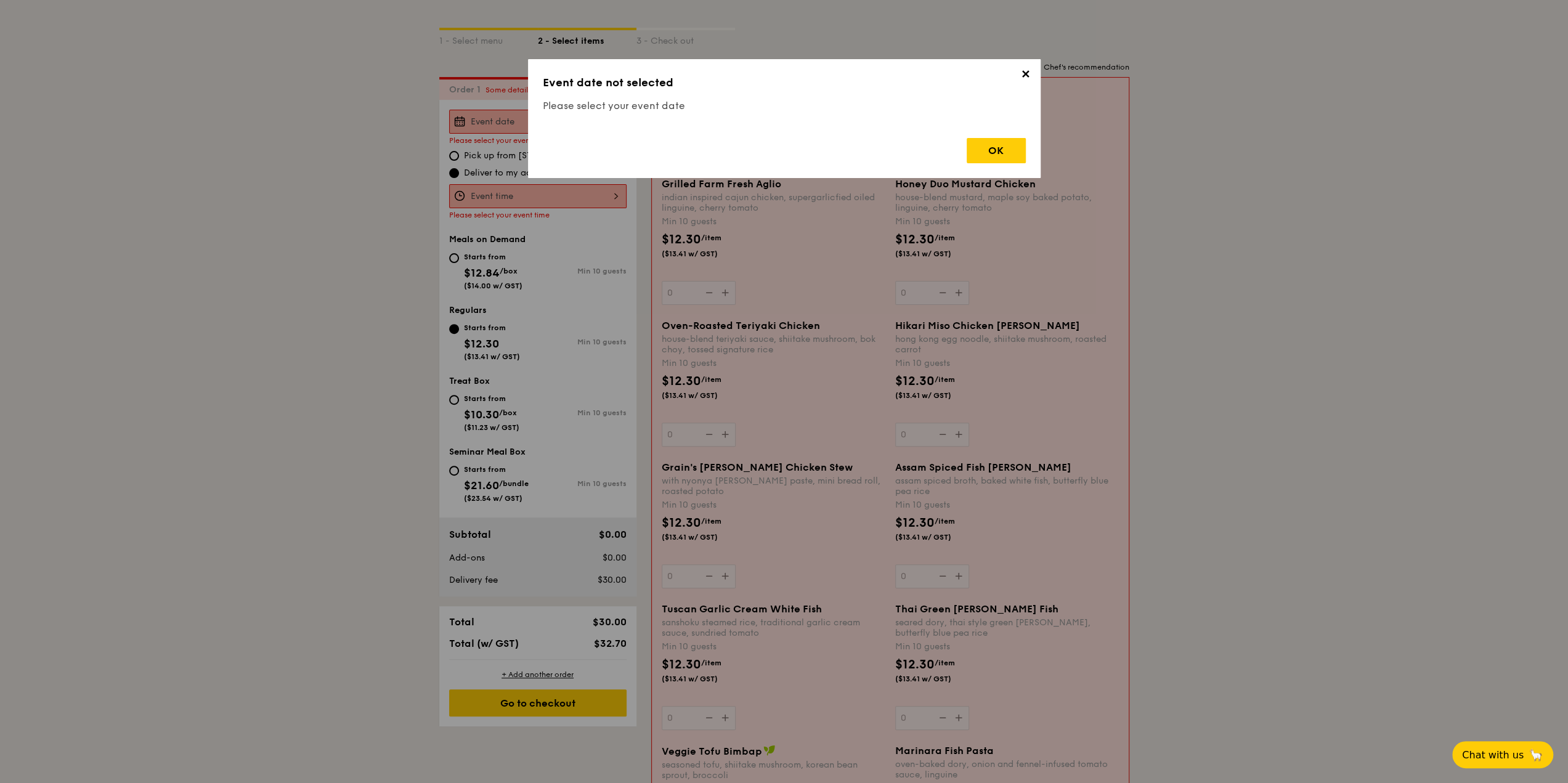
scroll to position [329, 0]
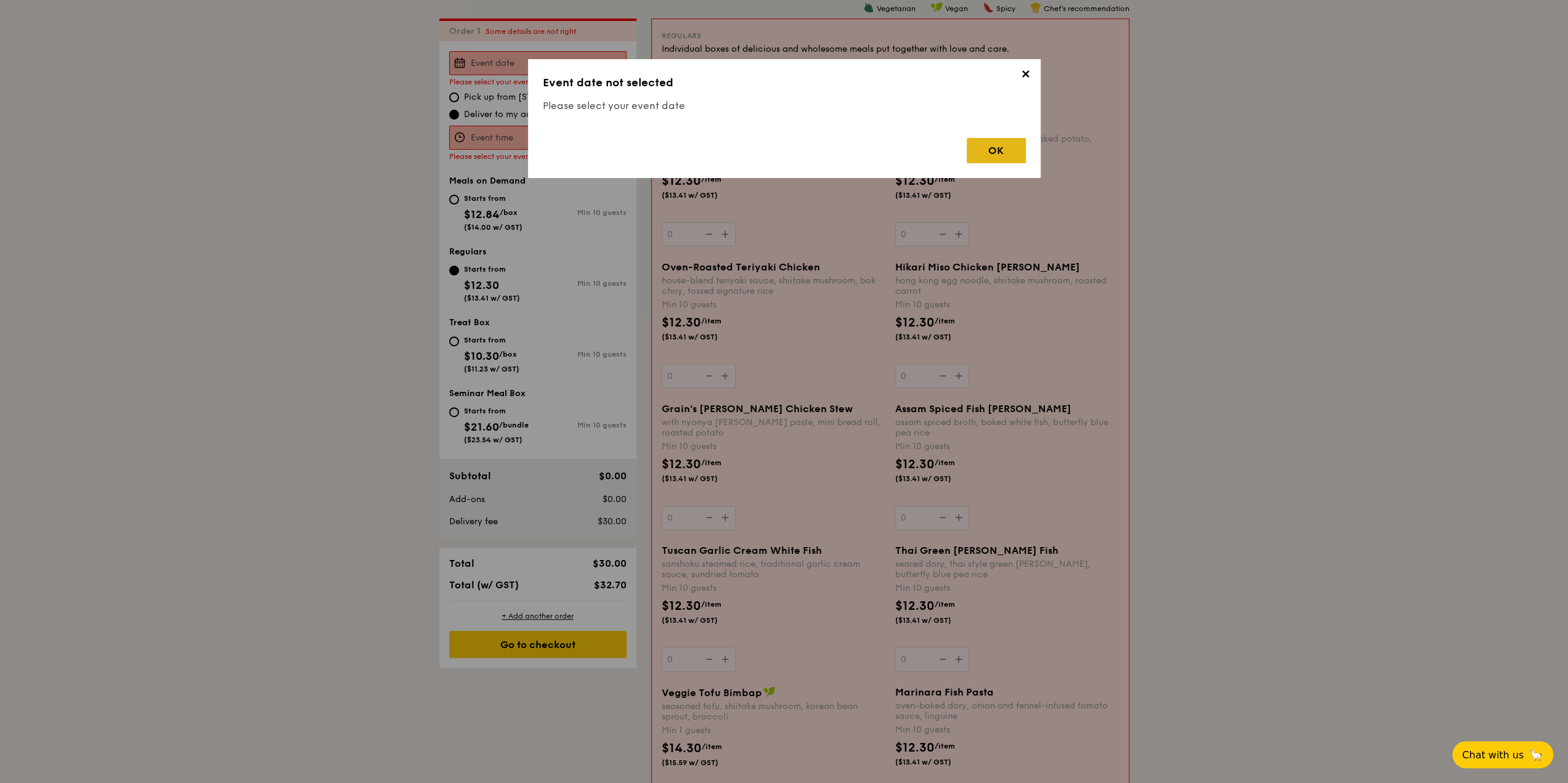
click at [982, 156] on div "OK" at bounding box center [996, 151] width 59 height 25
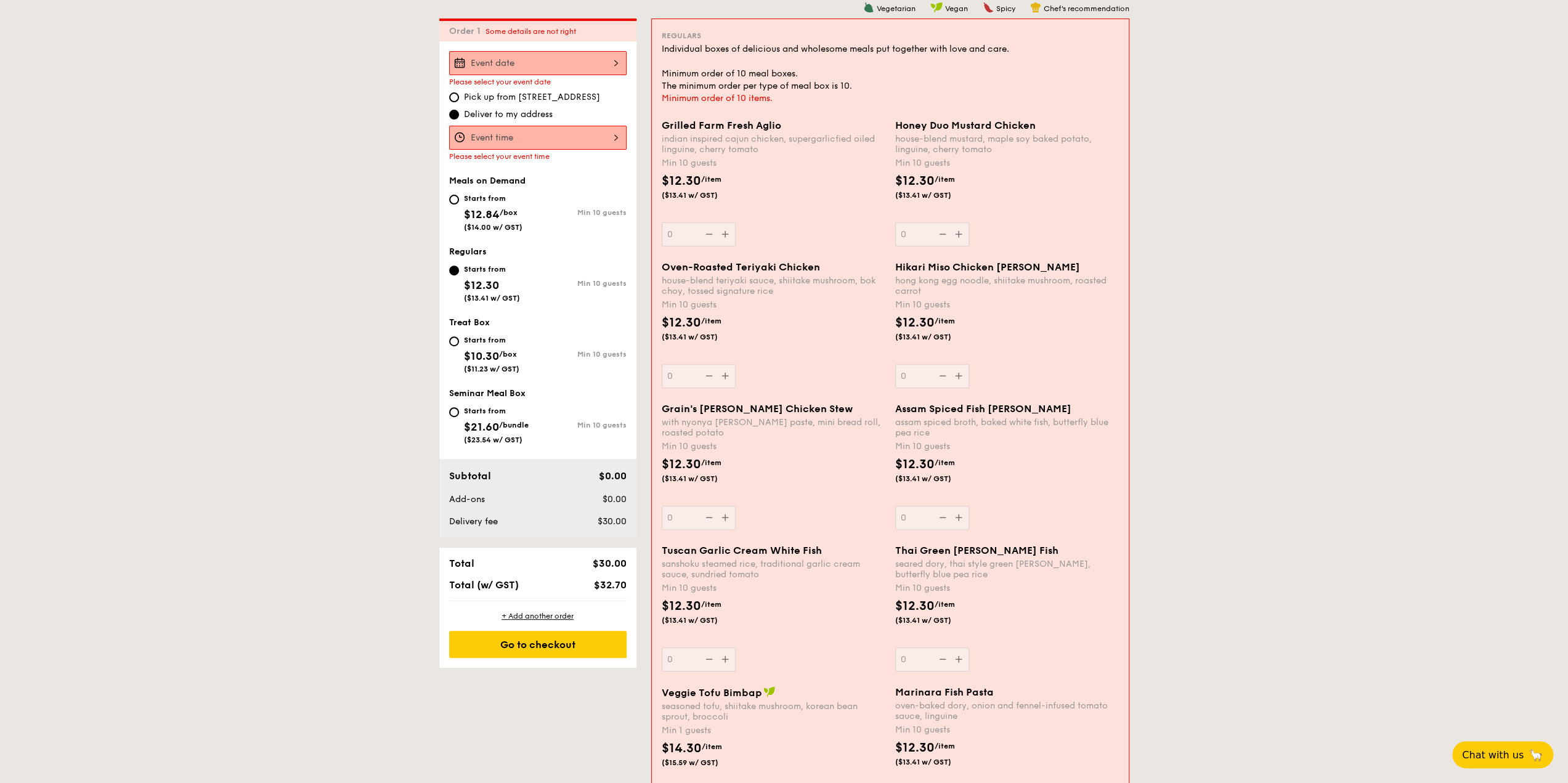
click at [527, 97] on span "Pick up from 5 Burn Road #05-01" at bounding box center [532, 97] width 136 height 12
click at [459, 97] on input "Pick up from 5 Burn Road #05-01" at bounding box center [454, 97] width 10 height 10
radio input "true"
click at [513, 138] on div at bounding box center [538, 138] width 178 height 24
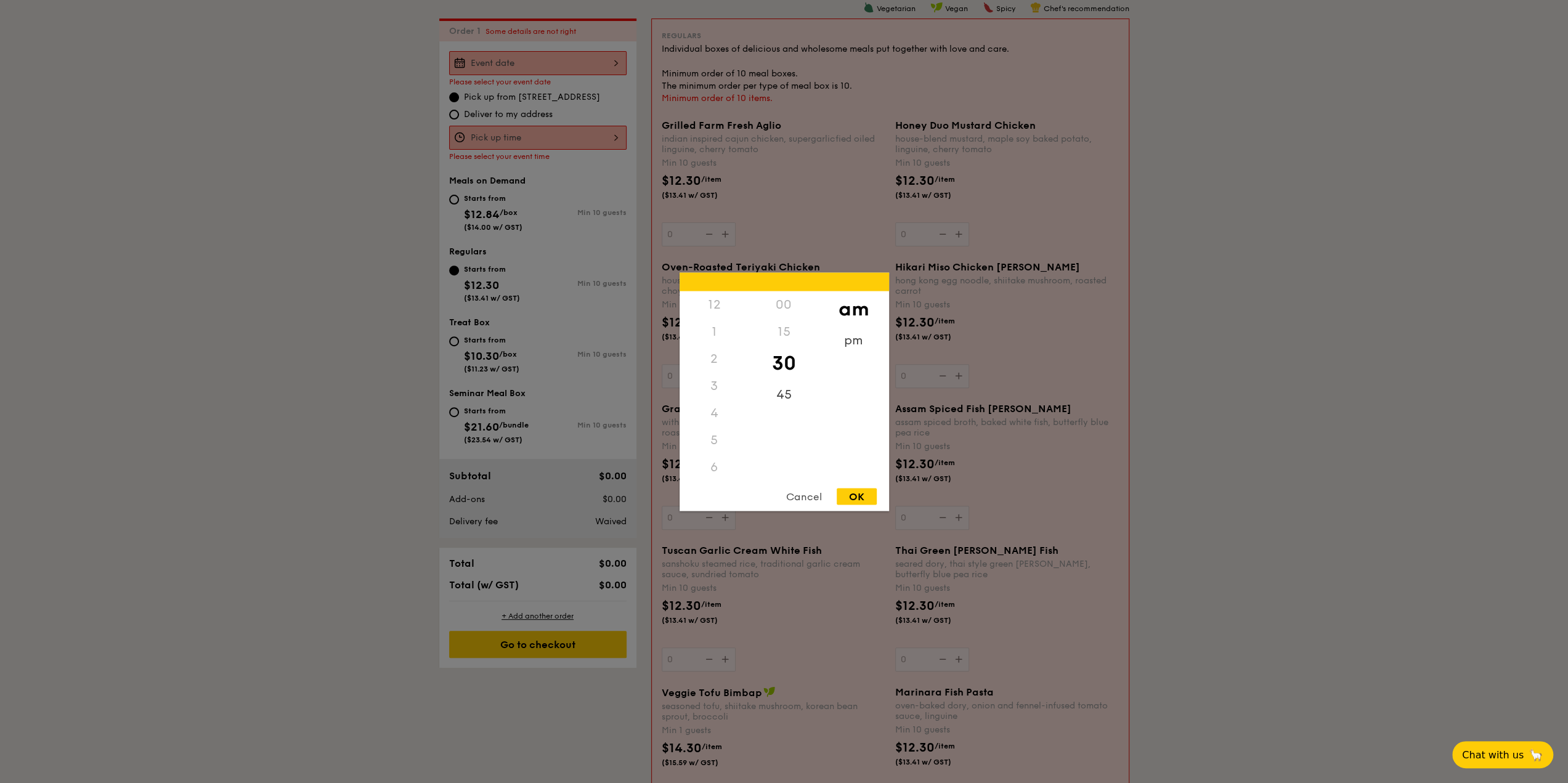
scroll to position [135, 0]
click at [855, 499] on div "OK" at bounding box center [857, 497] width 40 height 17
type input "10:30AM"
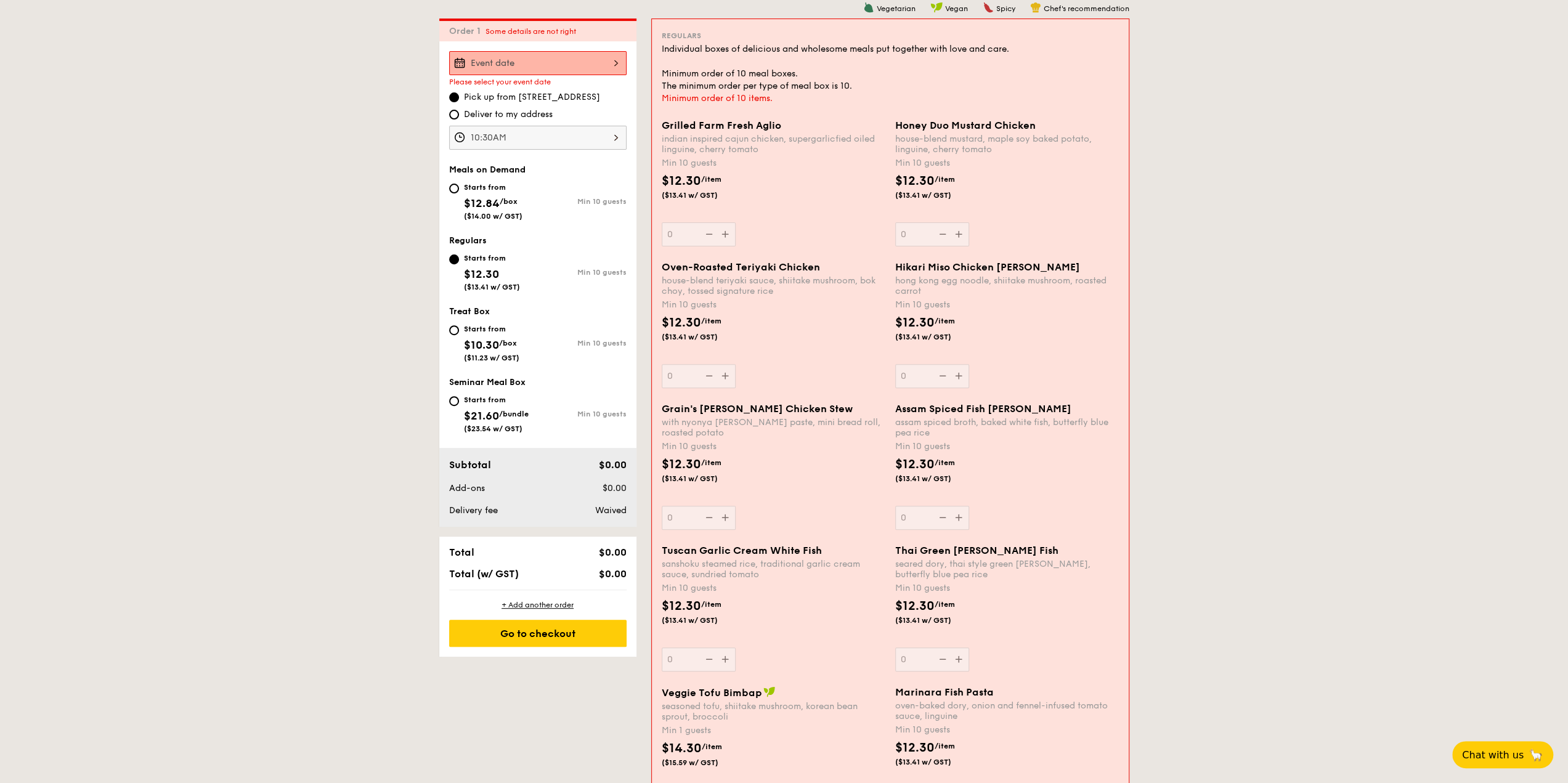
click at [563, 57] on div at bounding box center [538, 63] width 178 height 24
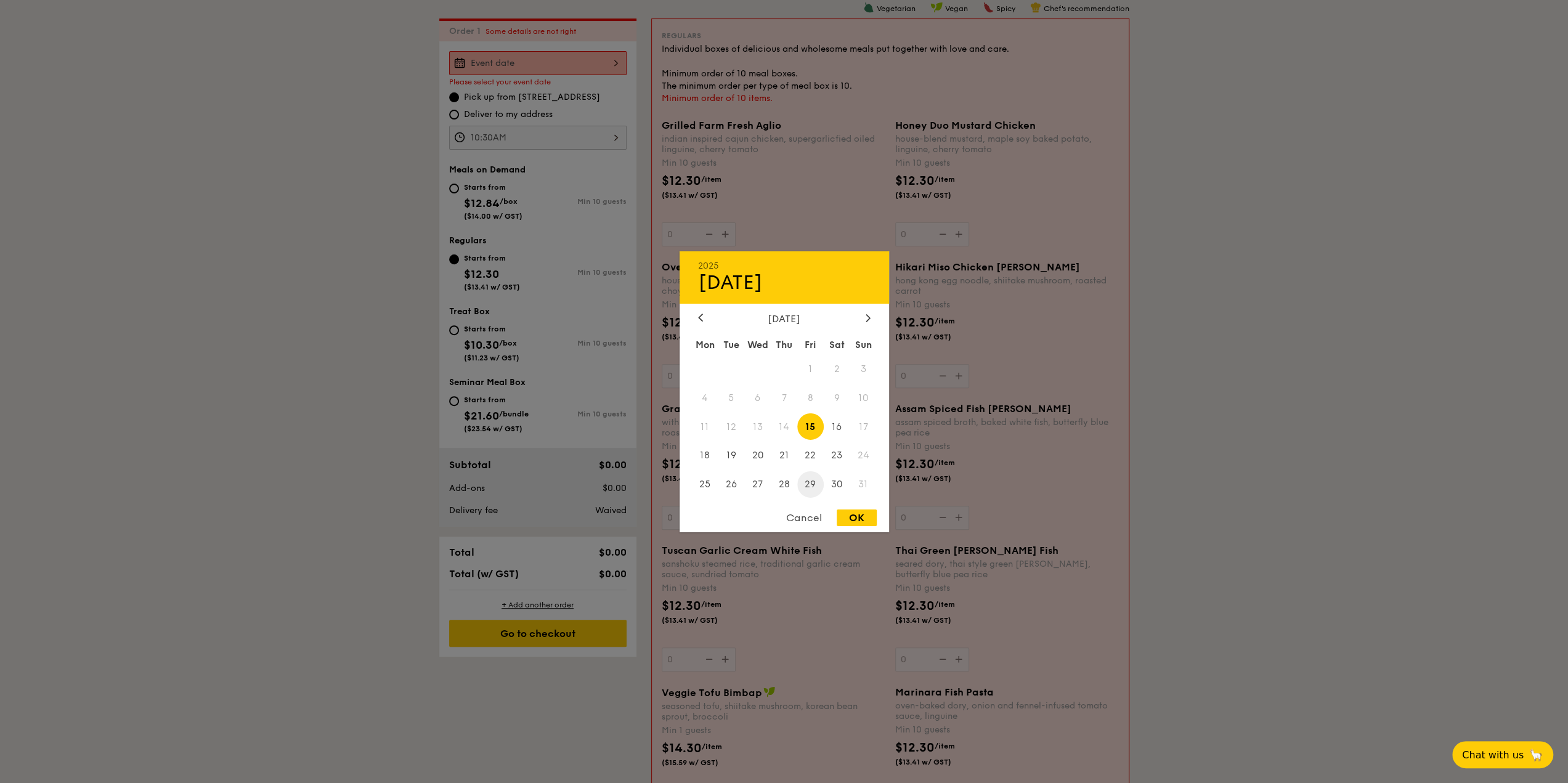
click at [814, 485] on span "29" at bounding box center [811, 485] width 27 height 27
click at [826, 485] on span "30" at bounding box center [837, 485] width 27 height 27
click at [860, 521] on div "OK" at bounding box center [857, 518] width 40 height 17
type input "Aug 30, 2025"
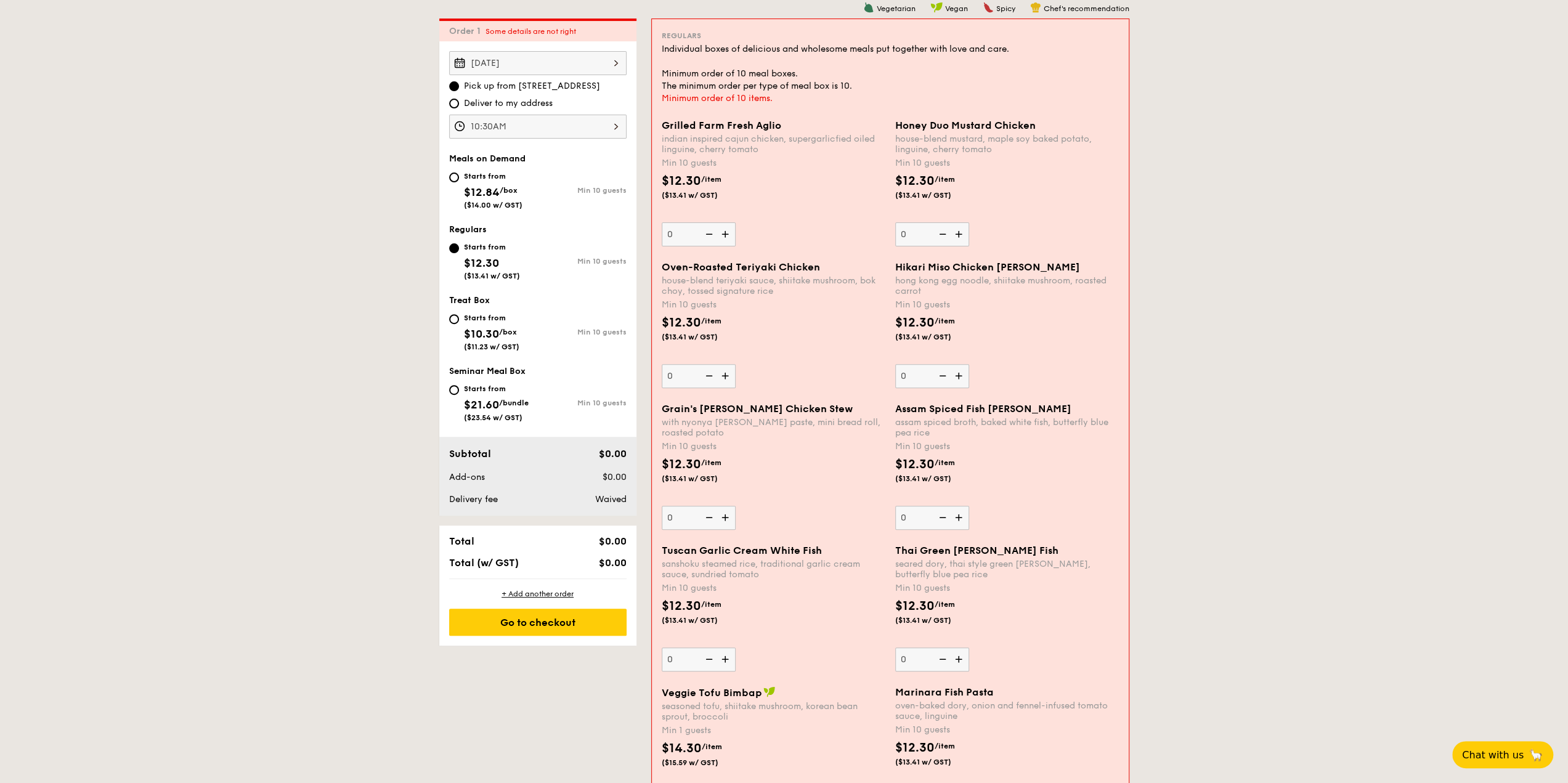
click at [520, 100] on span "Deliver to my address" at bounding box center [508, 103] width 89 height 12
click at [459, 100] on input "Deliver to my address" at bounding box center [454, 104] width 10 height 10
radio input "true"
click at [730, 233] on img at bounding box center [726, 233] width 18 height 23
click at [730, 233] on input "0" at bounding box center [698, 234] width 74 height 24
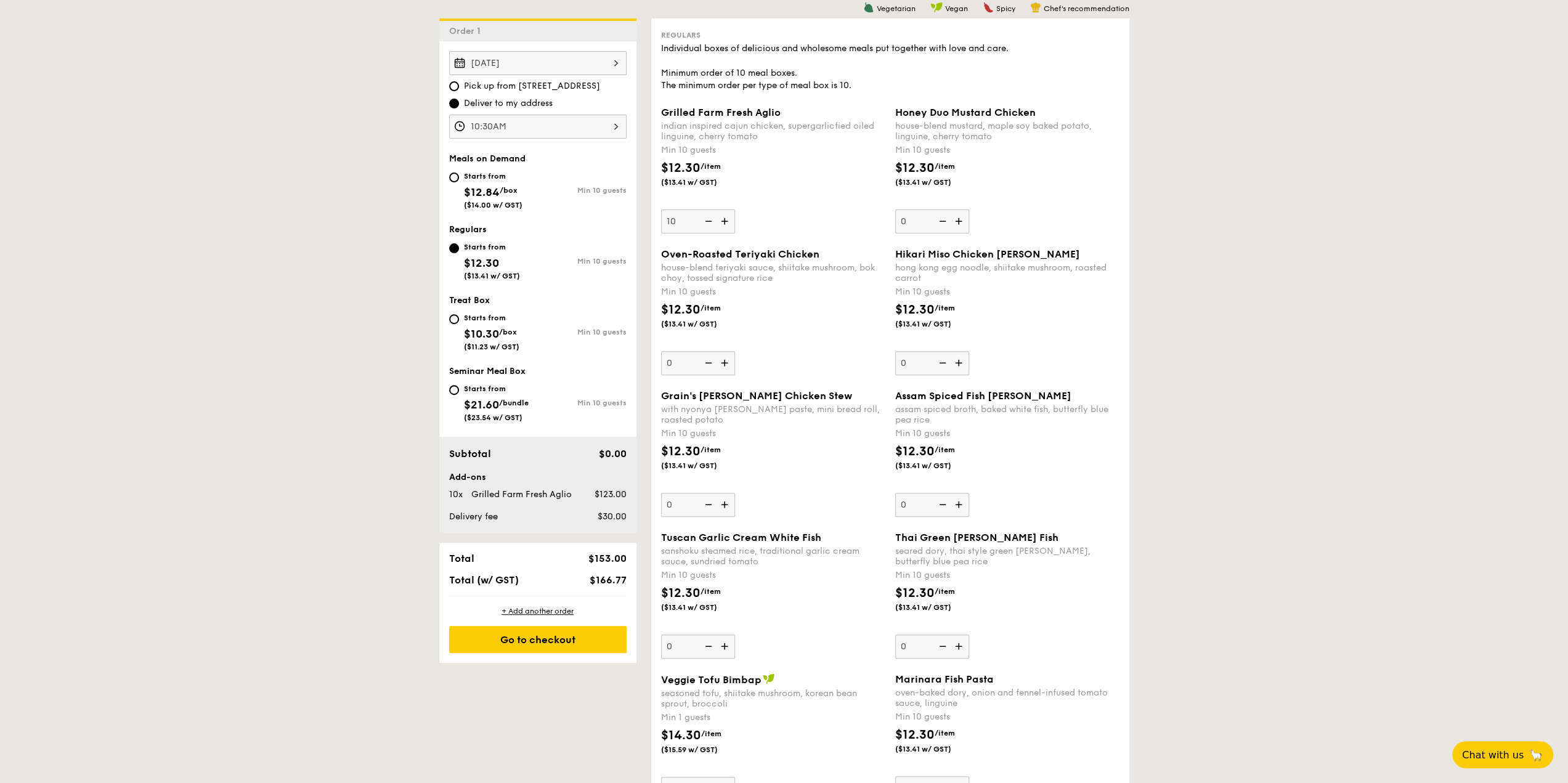
click at [730, 233] on img at bounding box center [725, 221] width 18 height 23
click at [730, 233] on input "10" at bounding box center [698, 221] width 74 height 24
click at [730, 229] on img at bounding box center [725, 221] width 18 height 23
click at [730, 229] on input "11" at bounding box center [698, 221] width 74 height 24
click at [730, 229] on img at bounding box center [725, 221] width 18 height 23
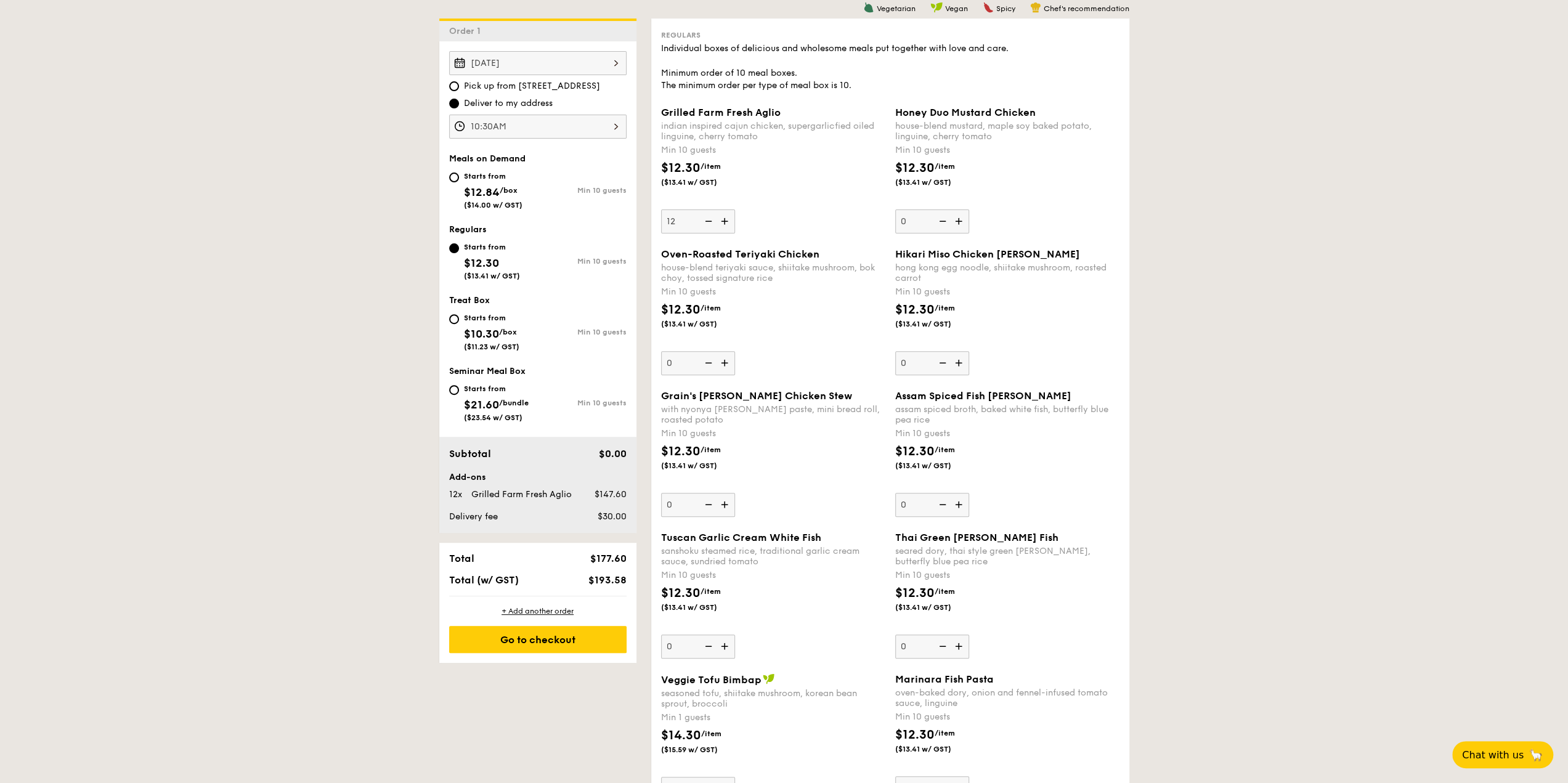
click at [730, 229] on input "12" at bounding box center [698, 221] width 74 height 24
click at [710, 219] on img at bounding box center [707, 221] width 18 height 23
click at [710, 219] on input "13" at bounding box center [698, 221] width 74 height 24
click at [710, 219] on img at bounding box center [707, 221] width 18 height 23
click at [710, 219] on input "12" at bounding box center [698, 221] width 74 height 24
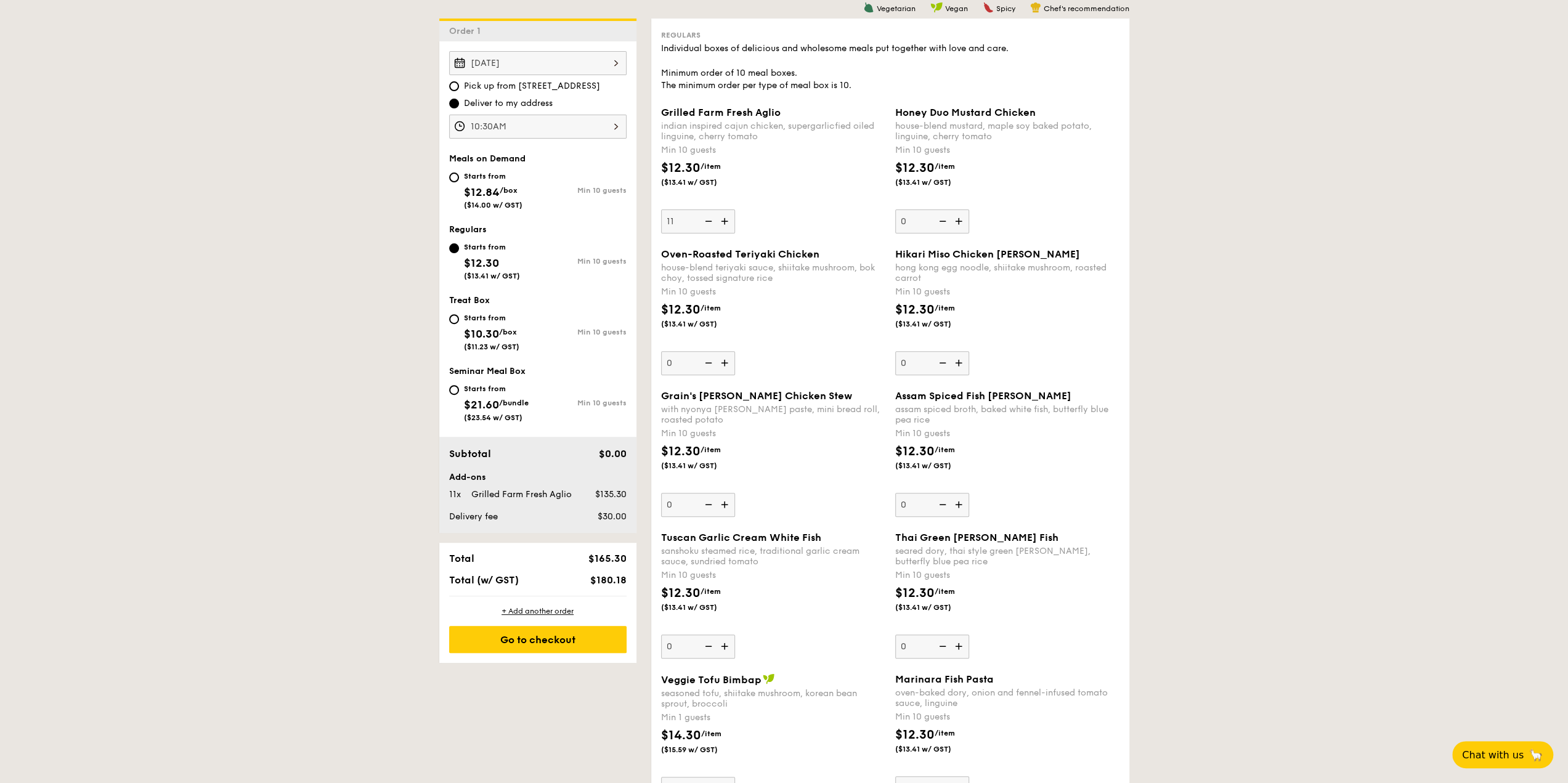
click at [710, 219] on img at bounding box center [707, 221] width 18 height 23
click at [710, 219] on input "11" at bounding box center [698, 221] width 74 height 24
type input "10"
click at [956, 219] on img at bounding box center [960, 221] width 18 height 23
click at [956, 219] on input "0" at bounding box center [932, 221] width 74 height 24
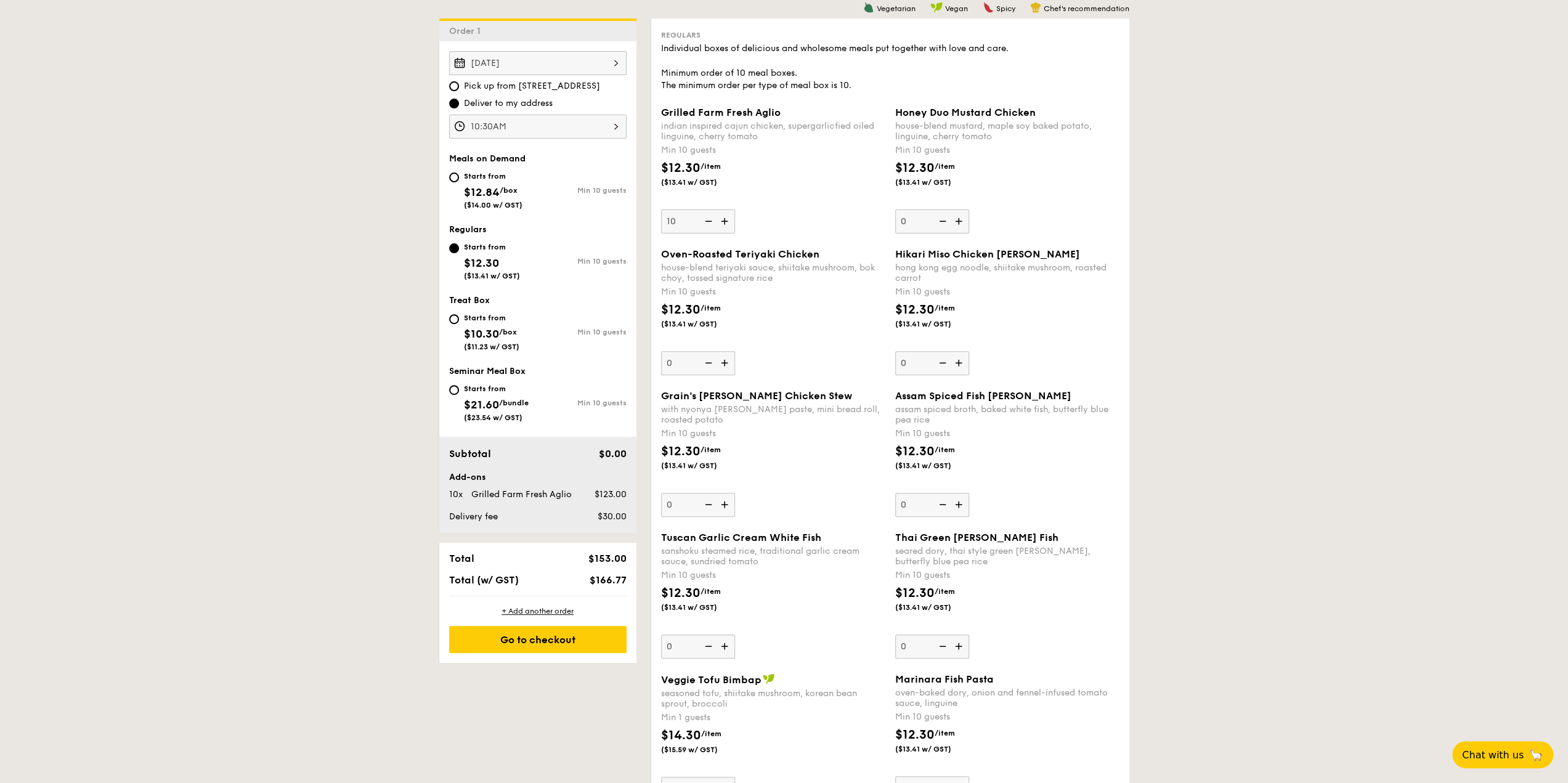
type input "10"
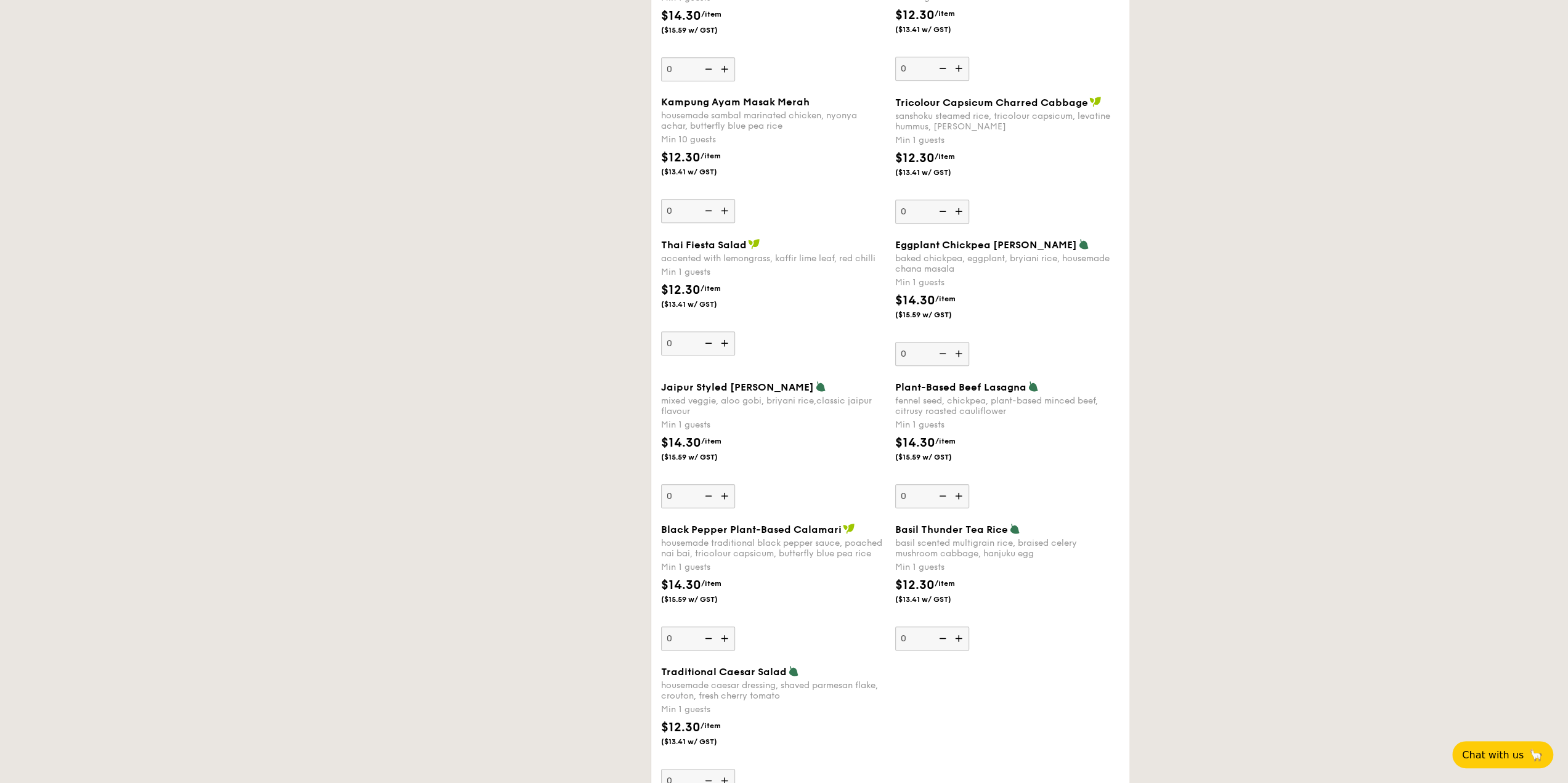
scroll to position [1069, 0]
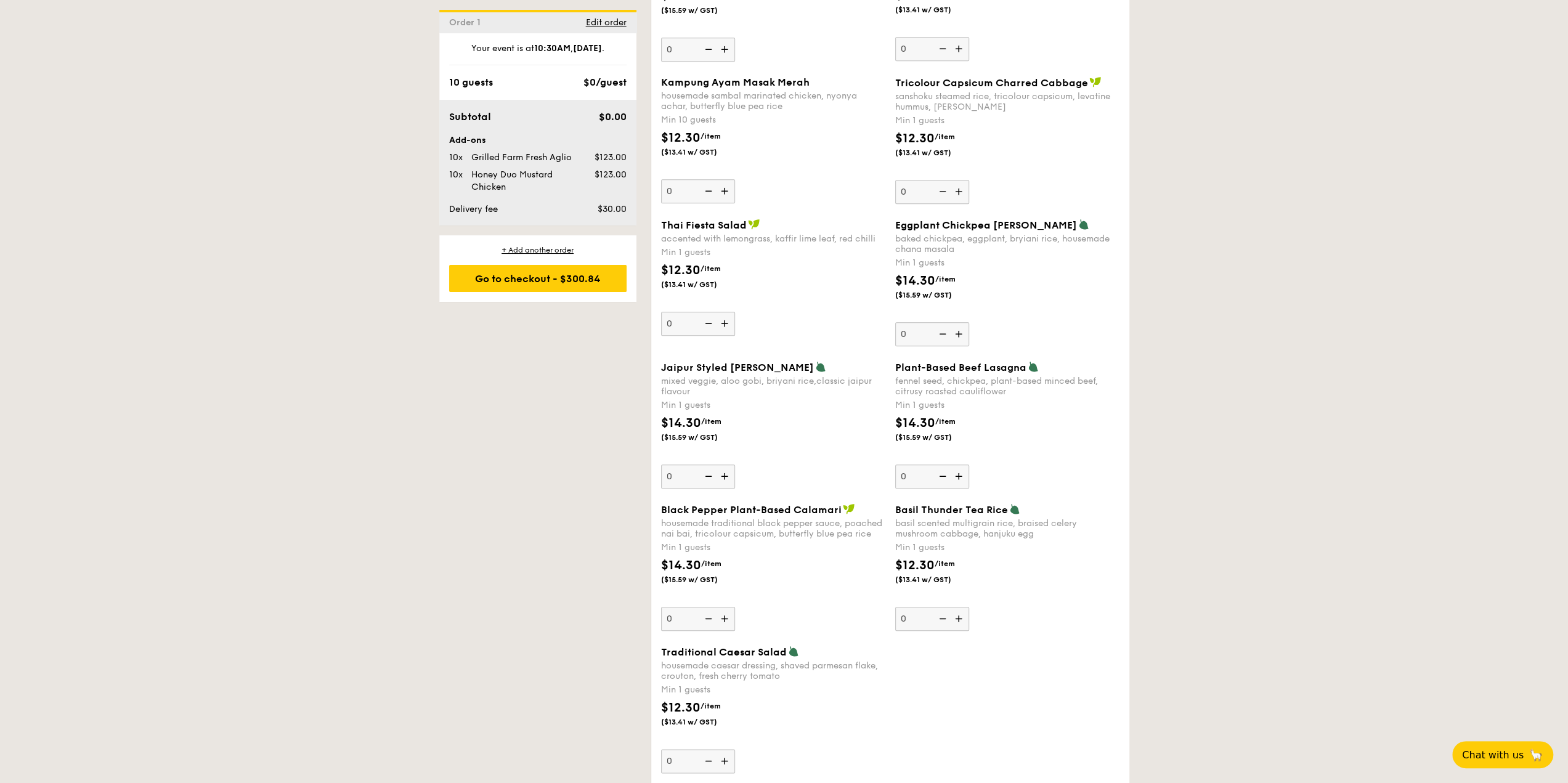
click at [725, 319] on img at bounding box center [725, 323] width 18 height 23
click at [725, 319] on input "0" at bounding box center [698, 324] width 74 height 24
type input "1"
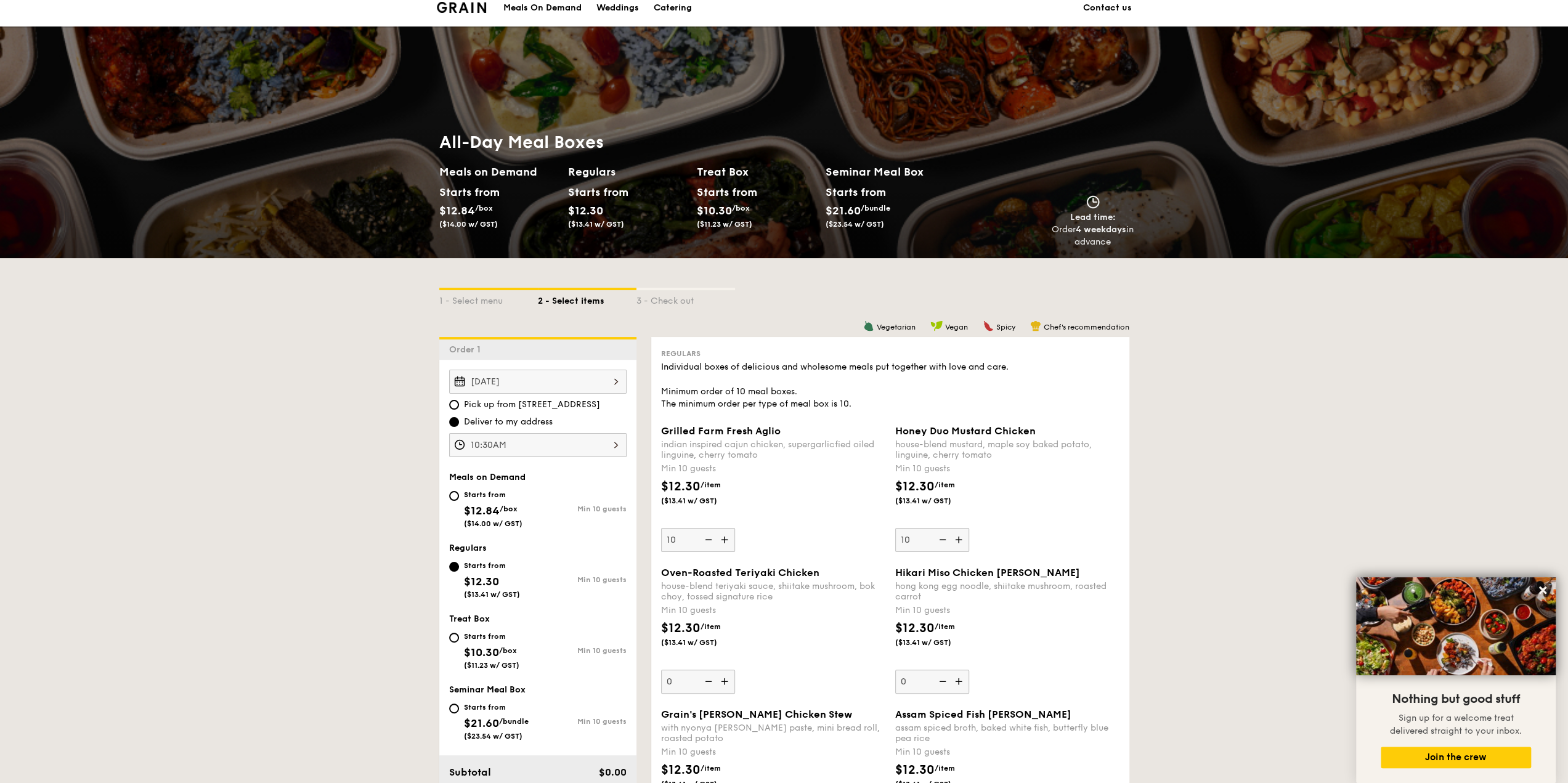
scroll to position [0, 0]
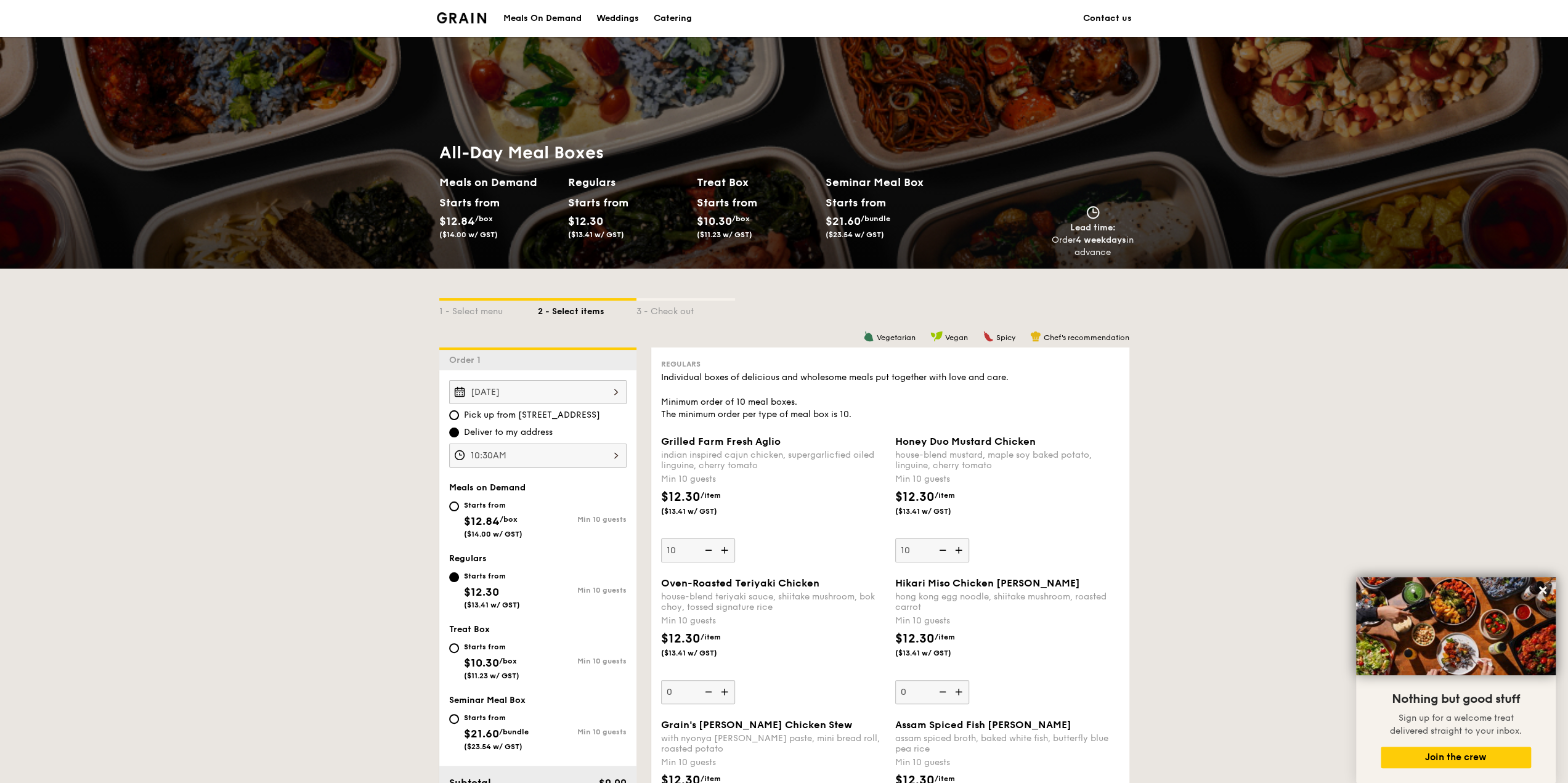
click at [563, 19] on div "Meals On Demand" at bounding box center [542, 18] width 78 height 37
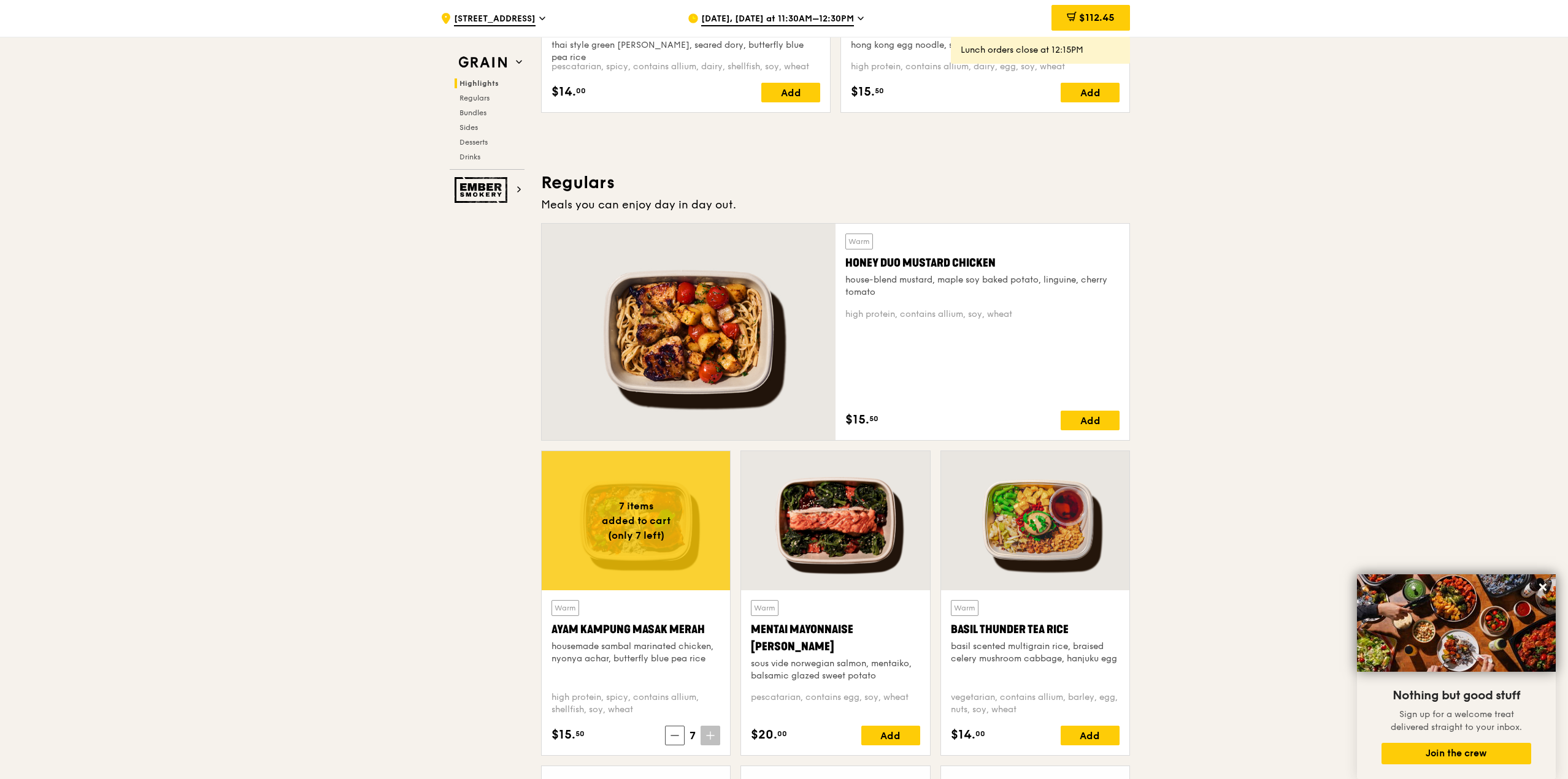
scroll to position [674, 0]
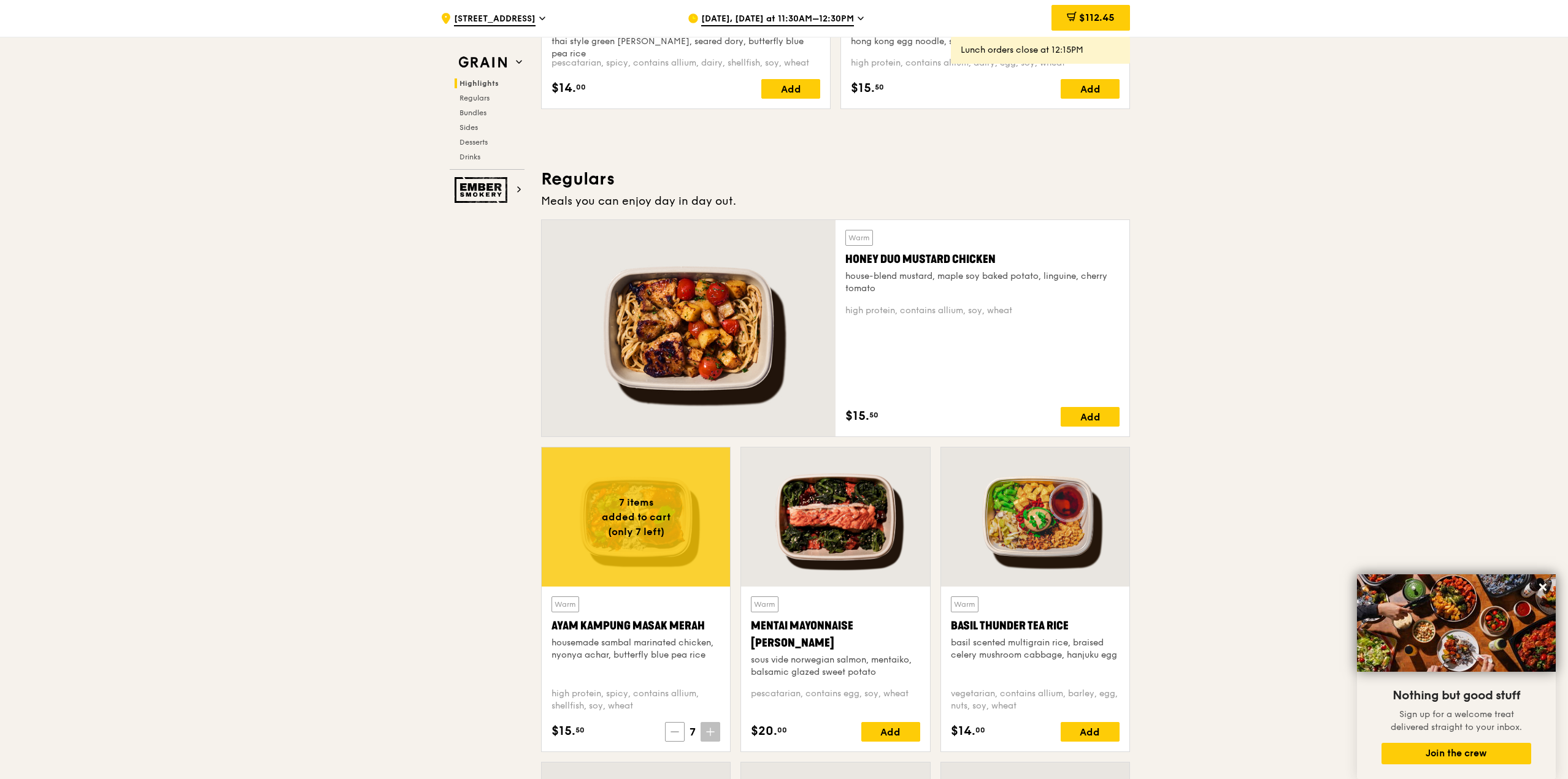
click at [678, 736] on span at bounding box center [675, 732] width 20 height 20
click at [678, 736] on span at bounding box center [674, 732] width 20 height 20
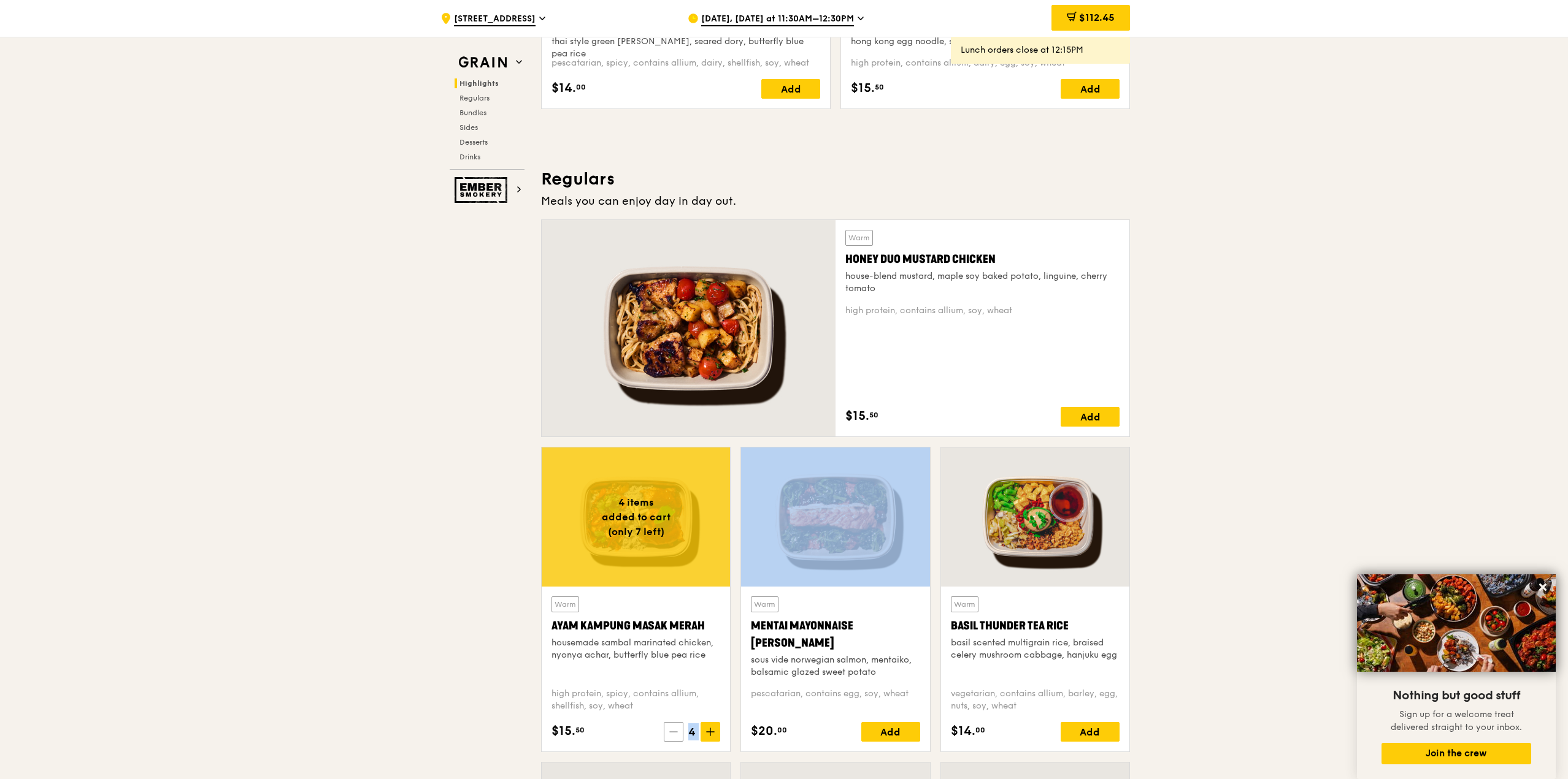
click at [678, 736] on span at bounding box center [673, 732] width 20 height 20
click at [678, 736] on span at bounding box center [674, 732] width 20 height 20
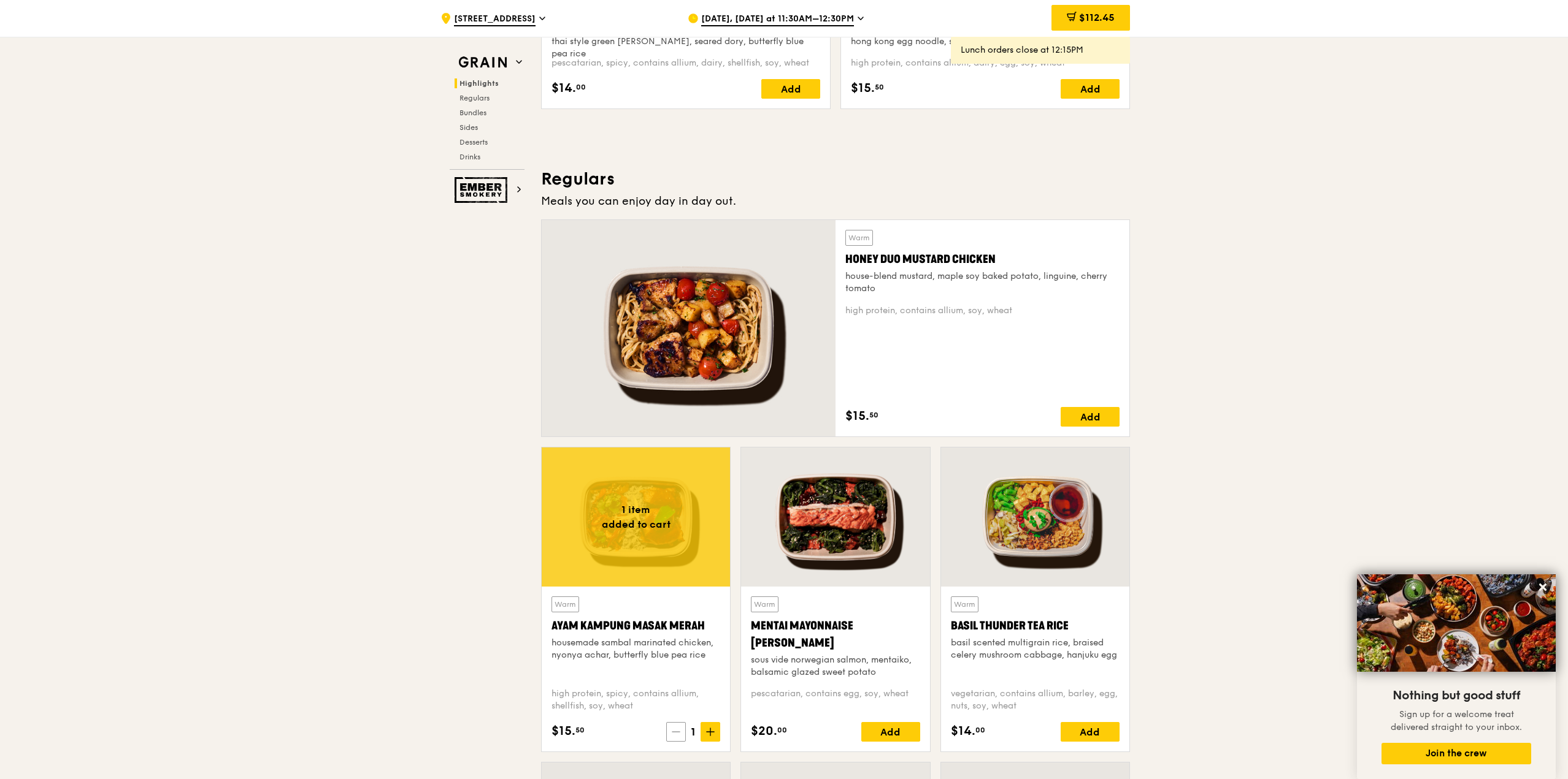
click at [678, 736] on span at bounding box center [676, 732] width 20 height 20
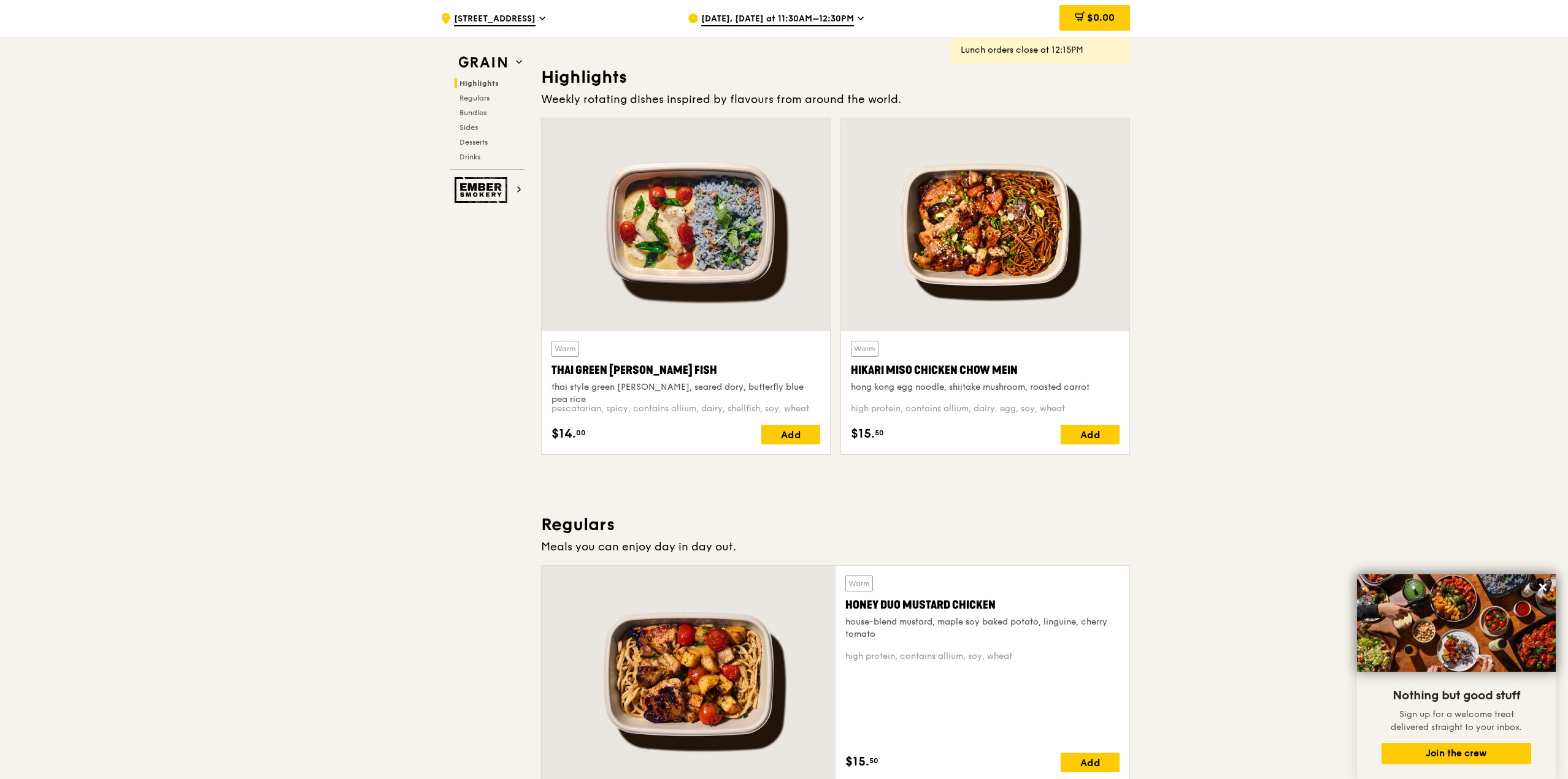
scroll to position [245, 0]
